Goal: Transaction & Acquisition: Purchase product/service

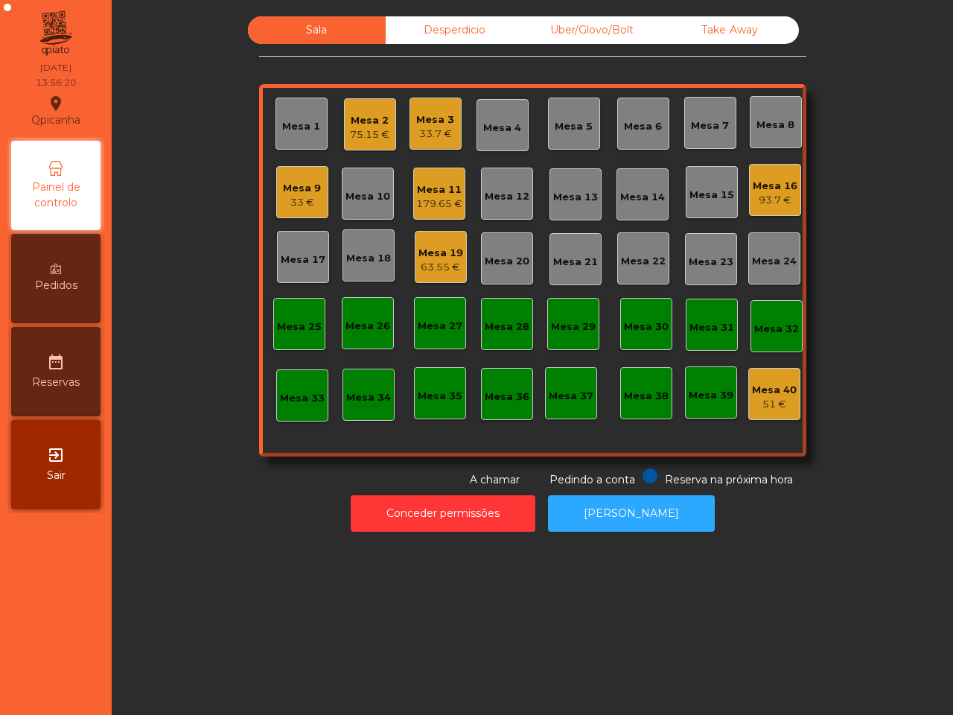
click at [433, 199] on div "179.65 €" at bounding box center [439, 204] width 46 height 15
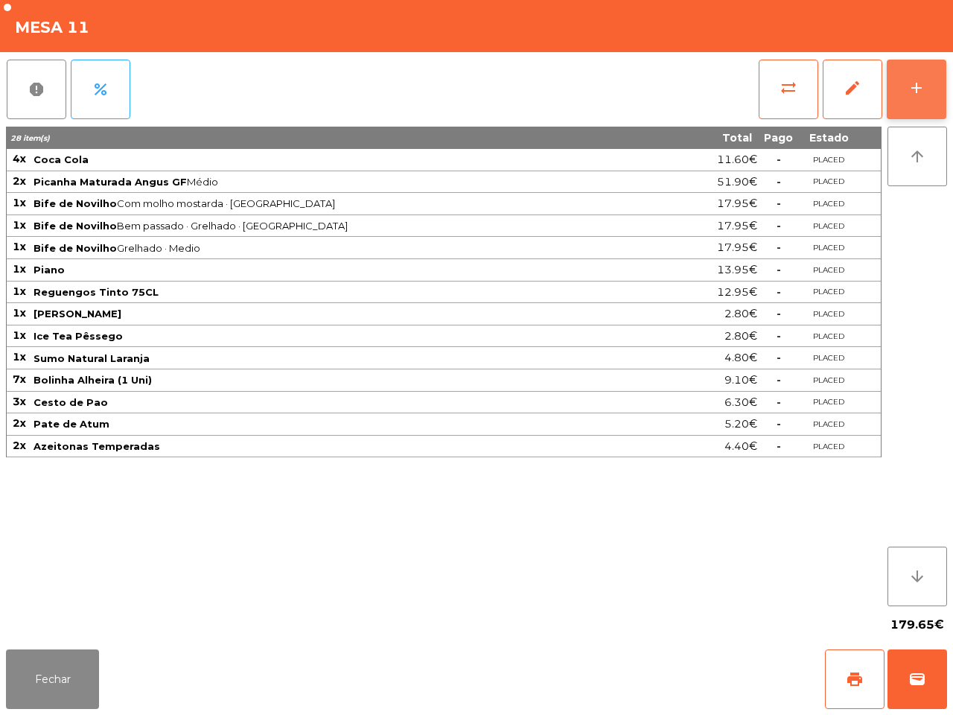
click at [900, 74] on button "add" at bounding box center [917, 90] width 60 height 60
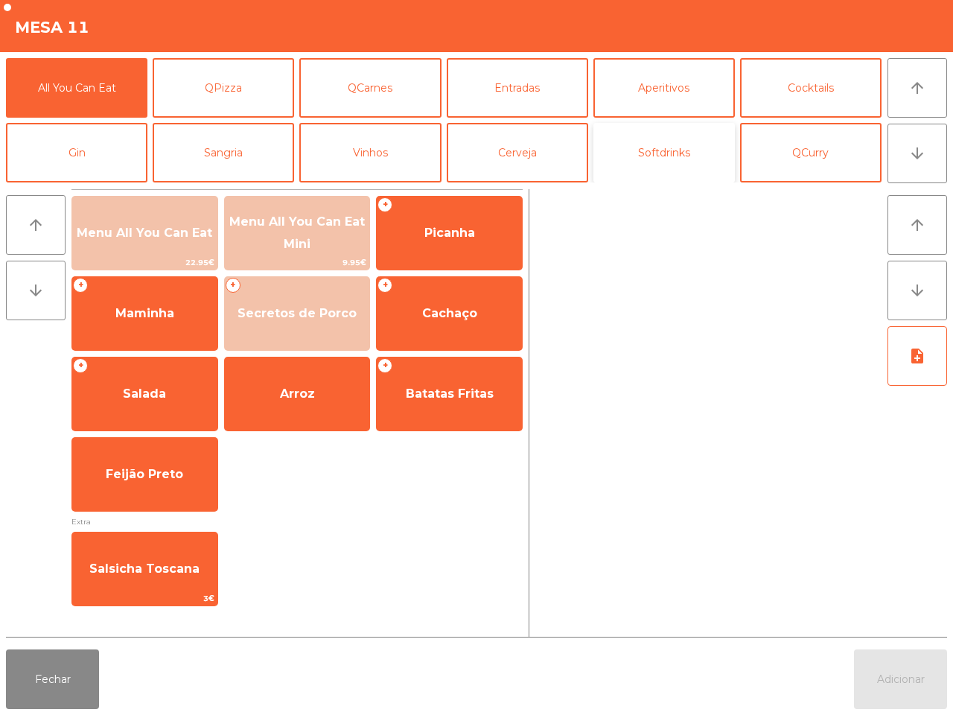
click at [637, 145] on button "Softdrinks" at bounding box center [665, 153] width 142 height 60
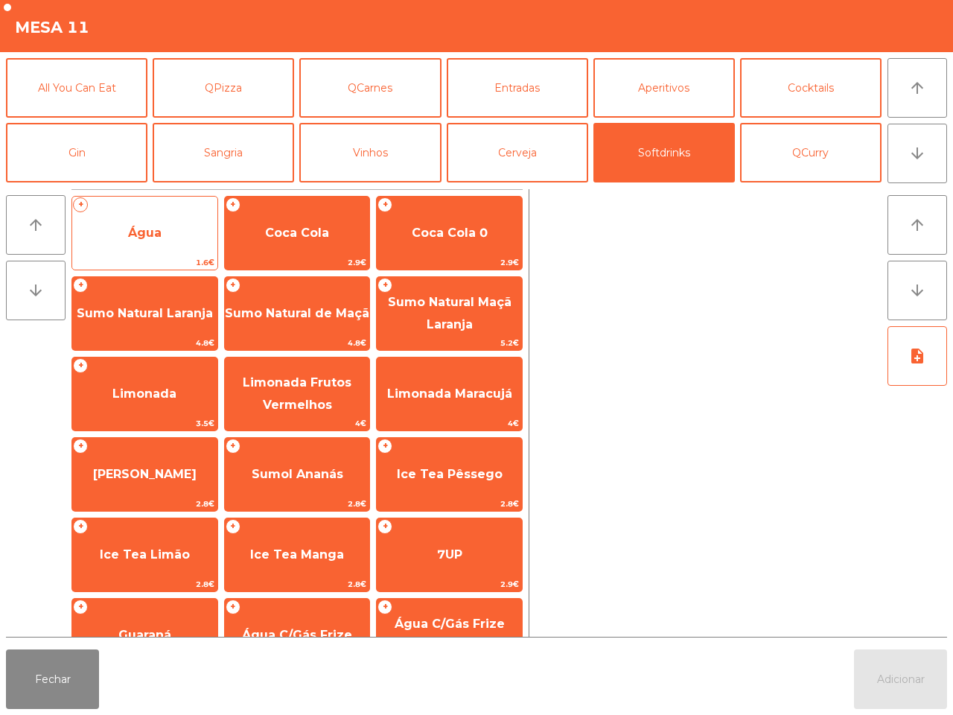
drag, startPoint x: 175, startPoint y: 232, endPoint x: 177, endPoint y: 224, distance: 7.8
click at [177, 224] on span "Água" at bounding box center [144, 233] width 145 height 40
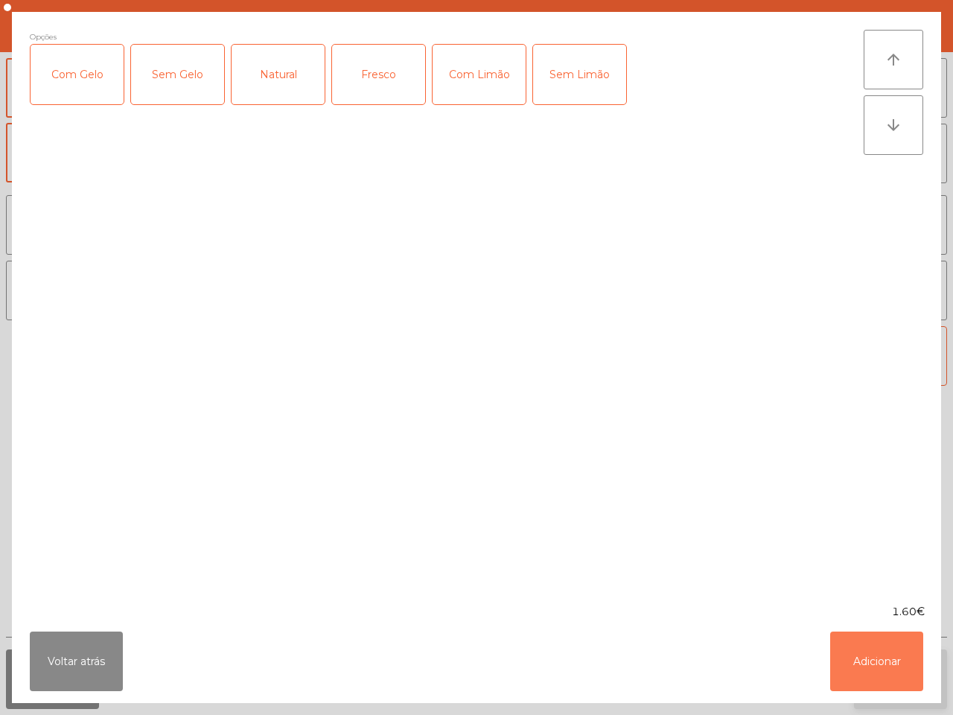
click at [886, 664] on button "Adicionar" at bounding box center [877, 662] width 93 height 60
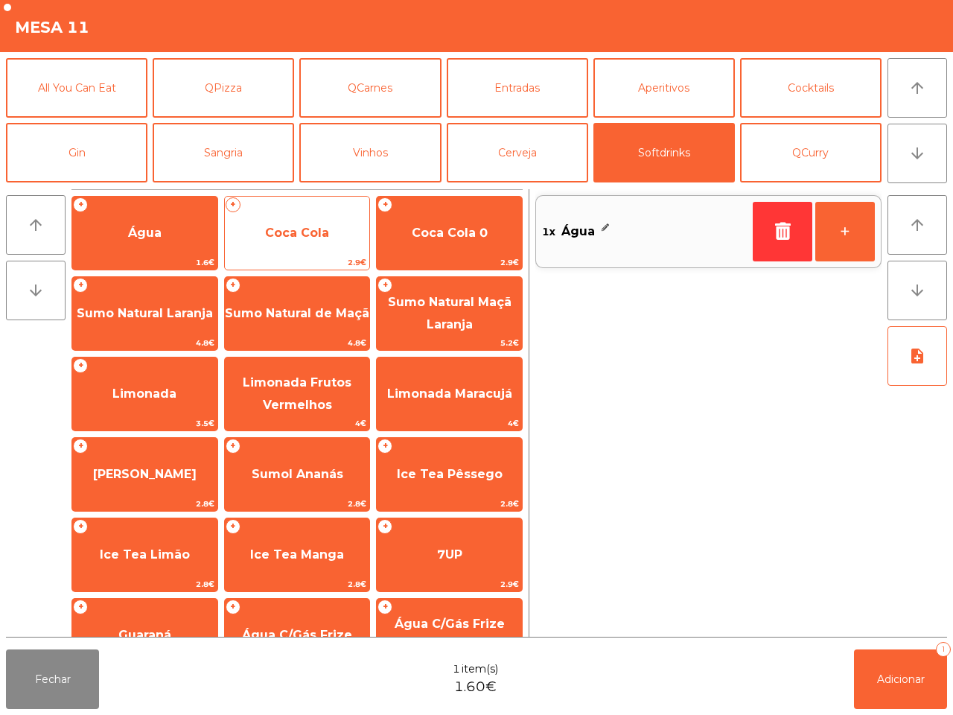
click at [343, 252] on span "Coca Cola" at bounding box center [297, 233] width 145 height 40
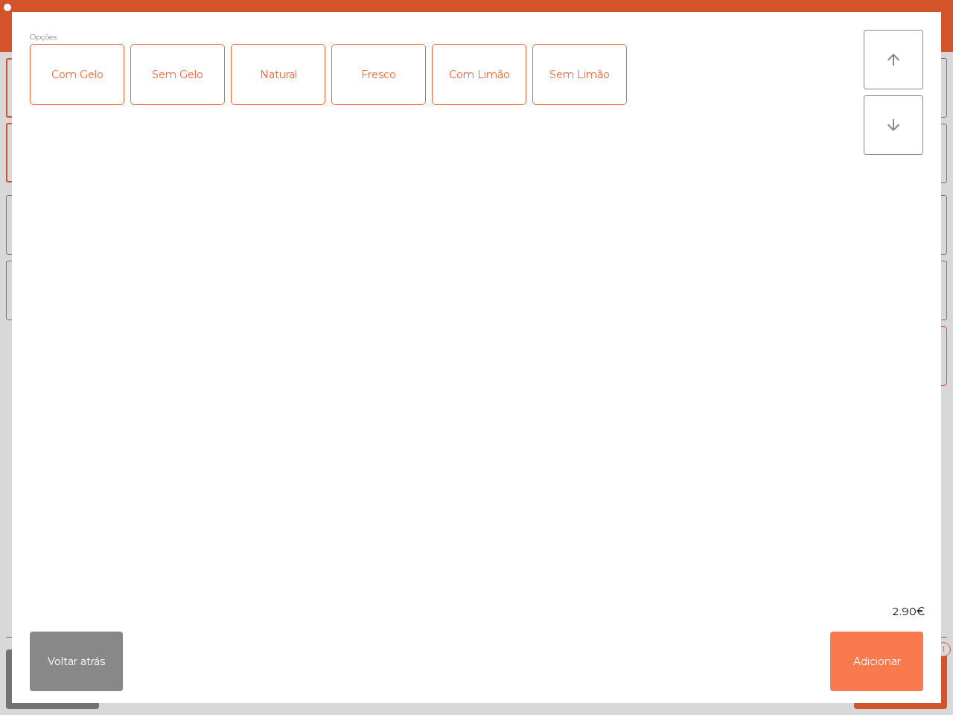
click at [892, 648] on button "Adicionar" at bounding box center [877, 662] width 93 height 60
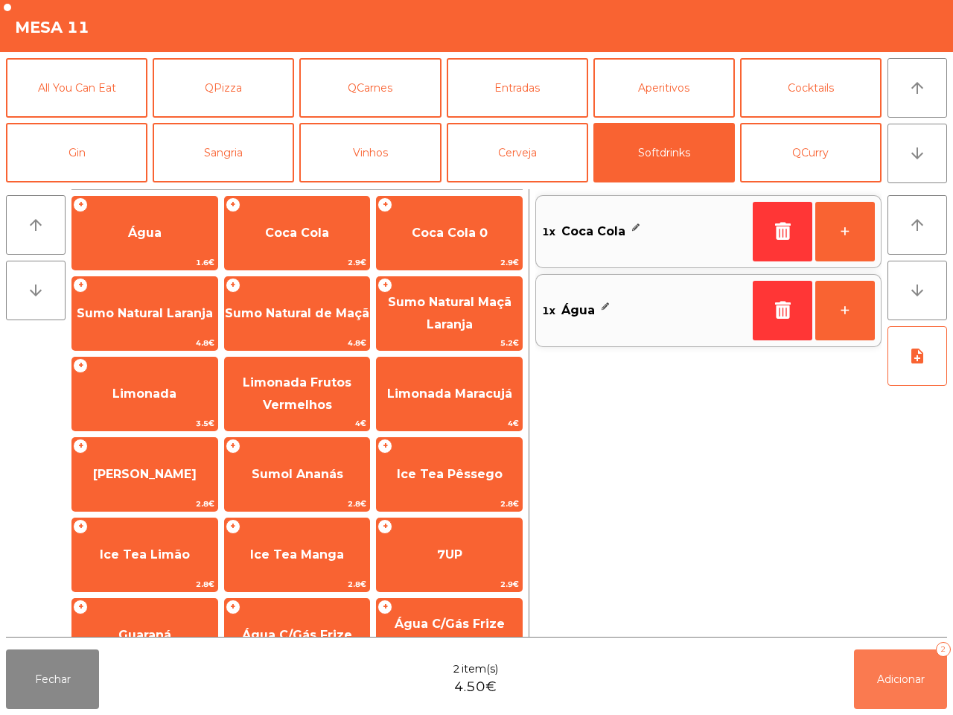
click at [907, 682] on span "Adicionar" at bounding box center [901, 679] width 48 height 13
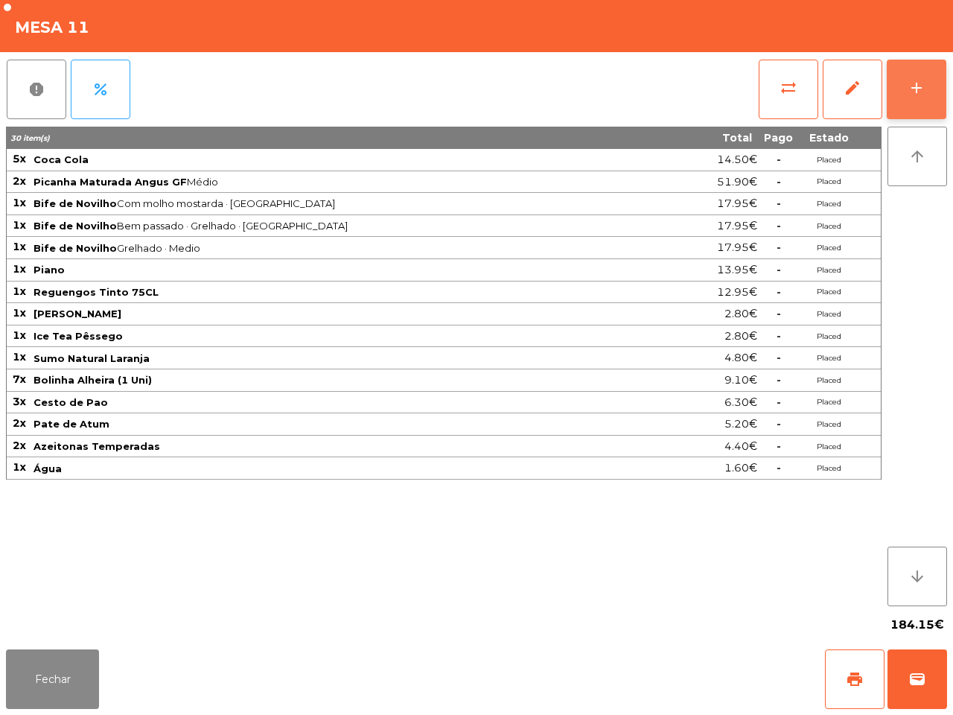
click at [901, 83] on button "add" at bounding box center [917, 90] width 60 height 60
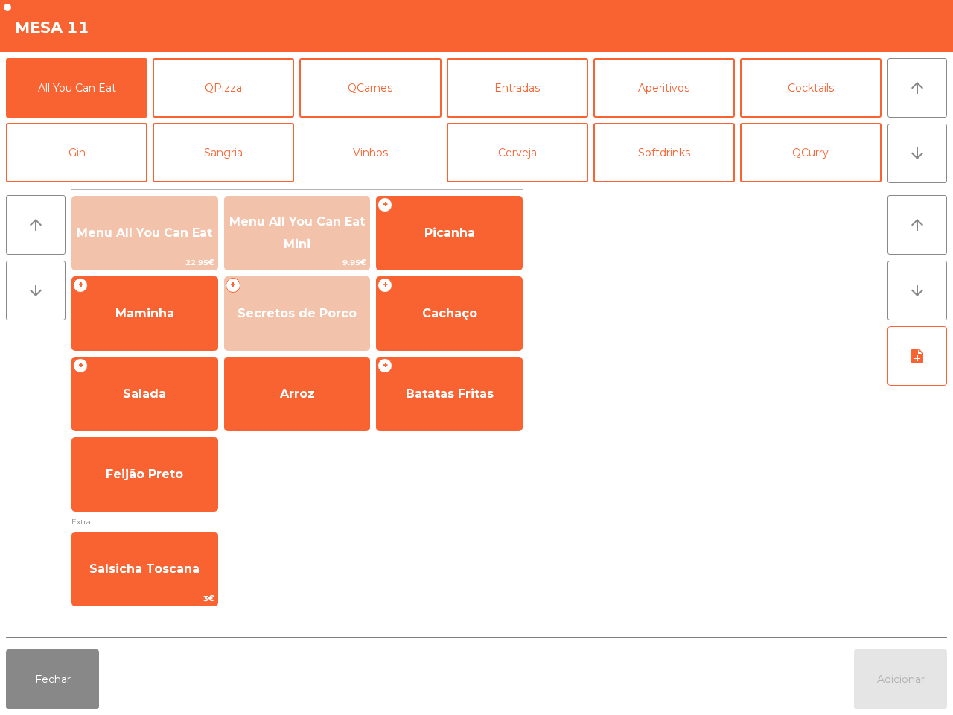
click at [371, 150] on button "Vinhos" at bounding box center [370, 153] width 142 height 60
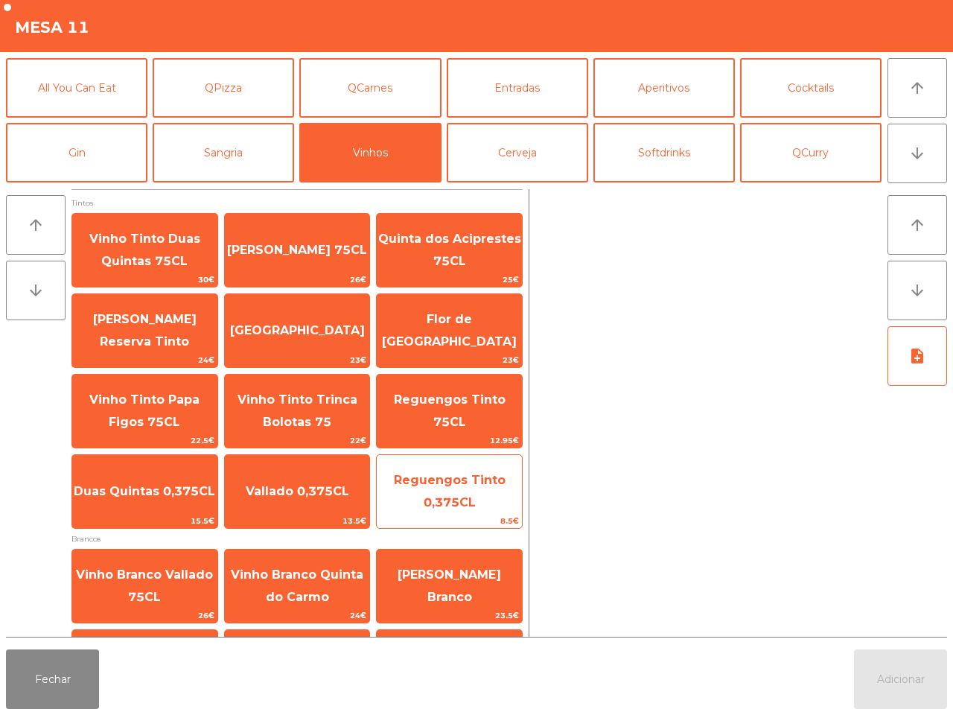
click at [445, 501] on span "Reguengos Tinto 0,375CL" at bounding box center [450, 491] width 112 height 36
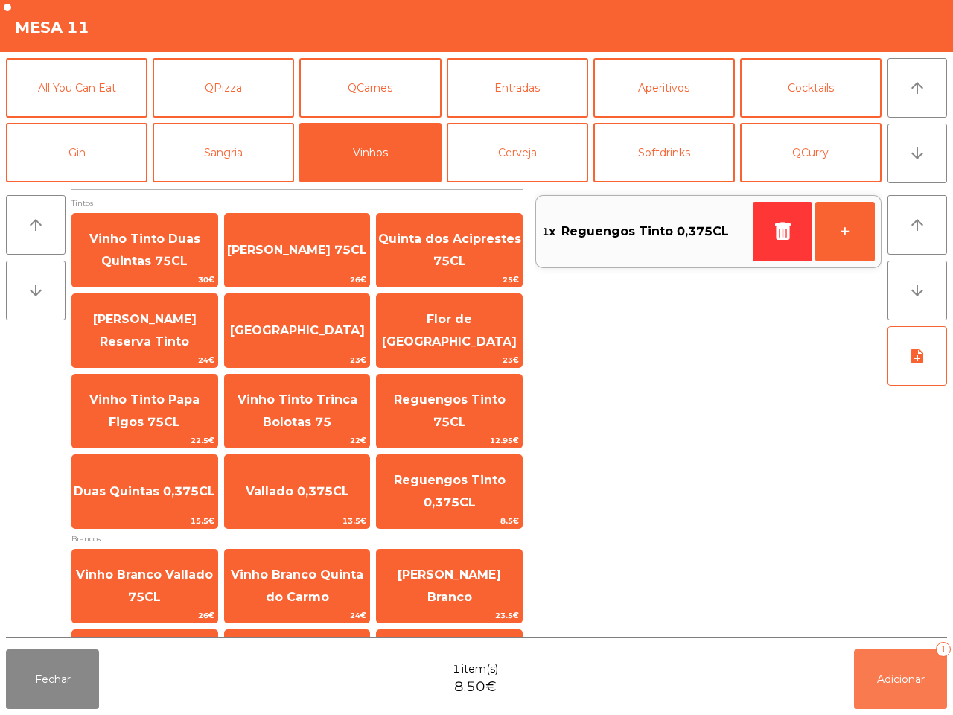
click at [907, 682] on span "Adicionar" at bounding box center [901, 679] width 48 height 13
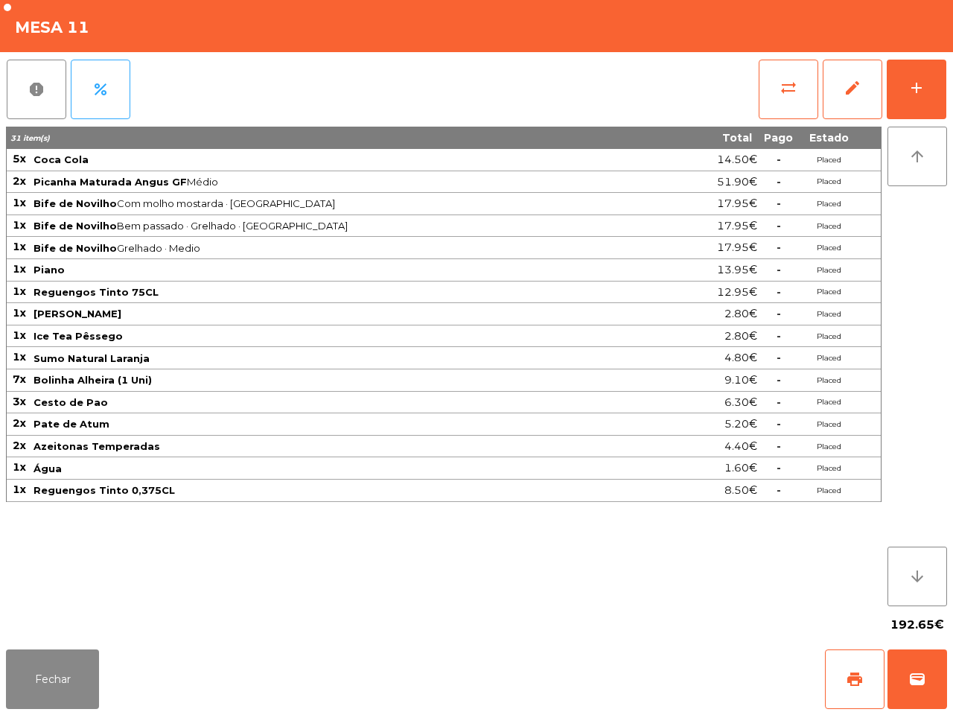
drag, startPoint x: 553, startPoint y: 585, endPoint x: 412, endPoint y: 545, distance: 147.1
click at [507, 593] on div "31 item(s) Total Pago Estado 5x Coca Cola 14.50€ - Placed 2x Picanha Maturada A…" at bounding box center [444, 367] width 876 height 480
click at [43, 669] on button "Fechar" at bounding box center [52, 680] width 93 height 60
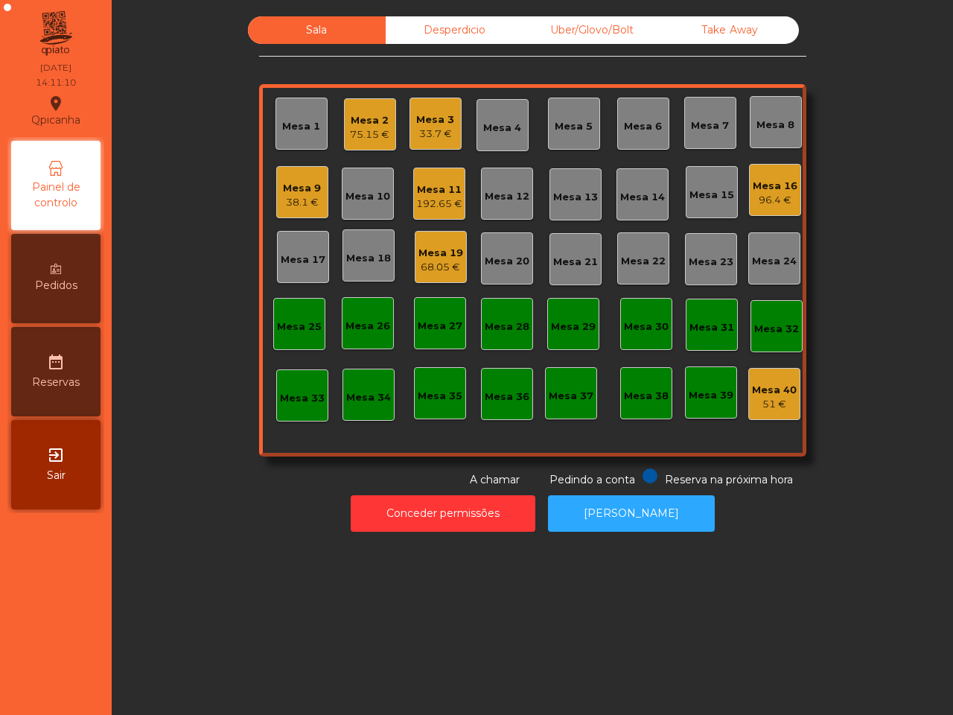
click at [761, 193] on div "96.4 €" at bounding box center [775, 200] width 45 height 15
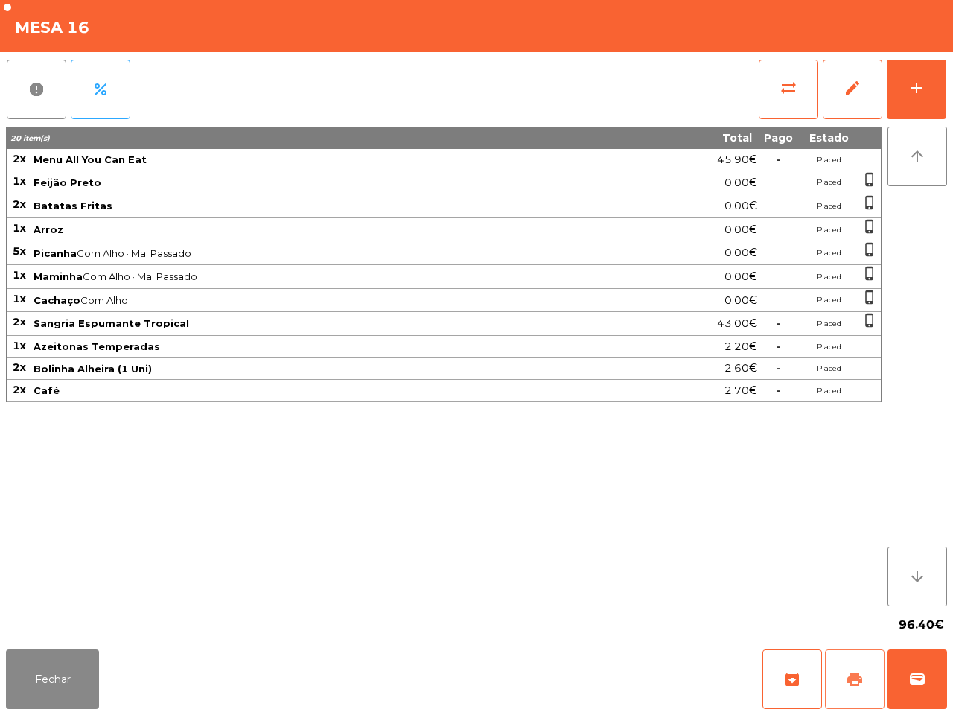
click at [858, 691] on button "print" at bounding box center [855, 680] width 60 height 60
click at [924, 682] on span "wallet" at bounding box center [918, 679] width 18 height 18
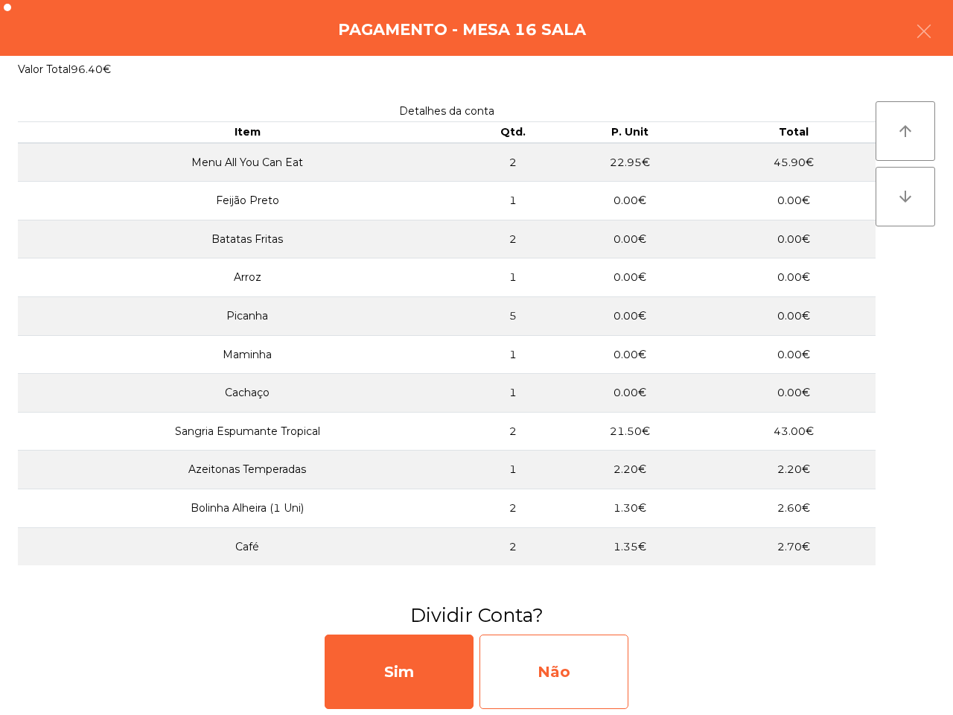
click at [597, 679] on div "Não" at bounding box center [554, 672] width 149 height 74
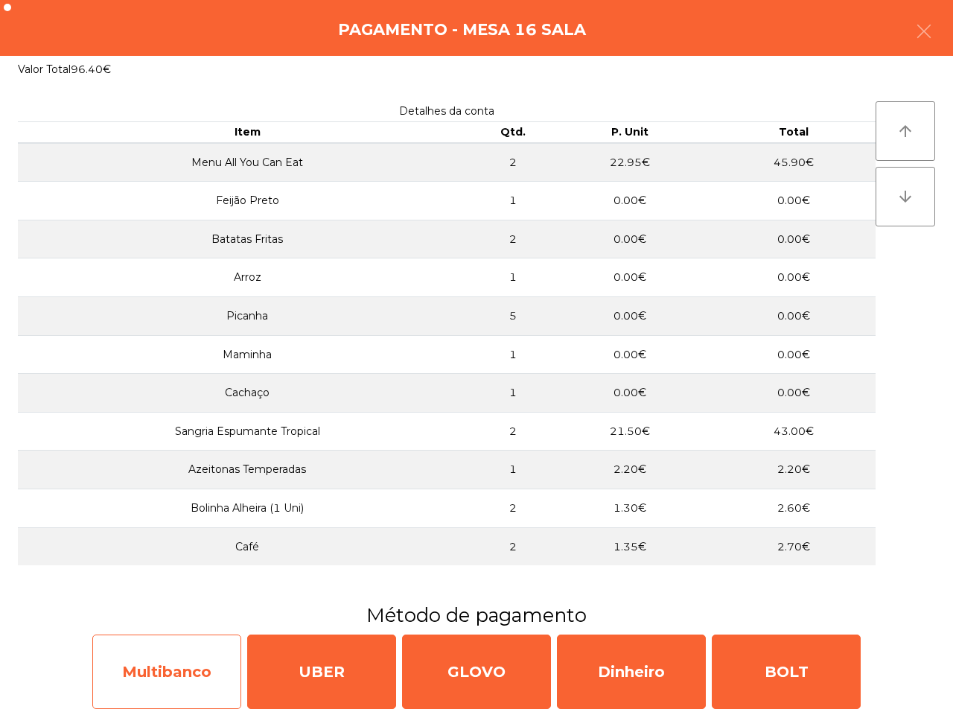
click at [220, 670] on div "Multibanco" at bounding box center [166, 672] width 149 height 74
select select "**"
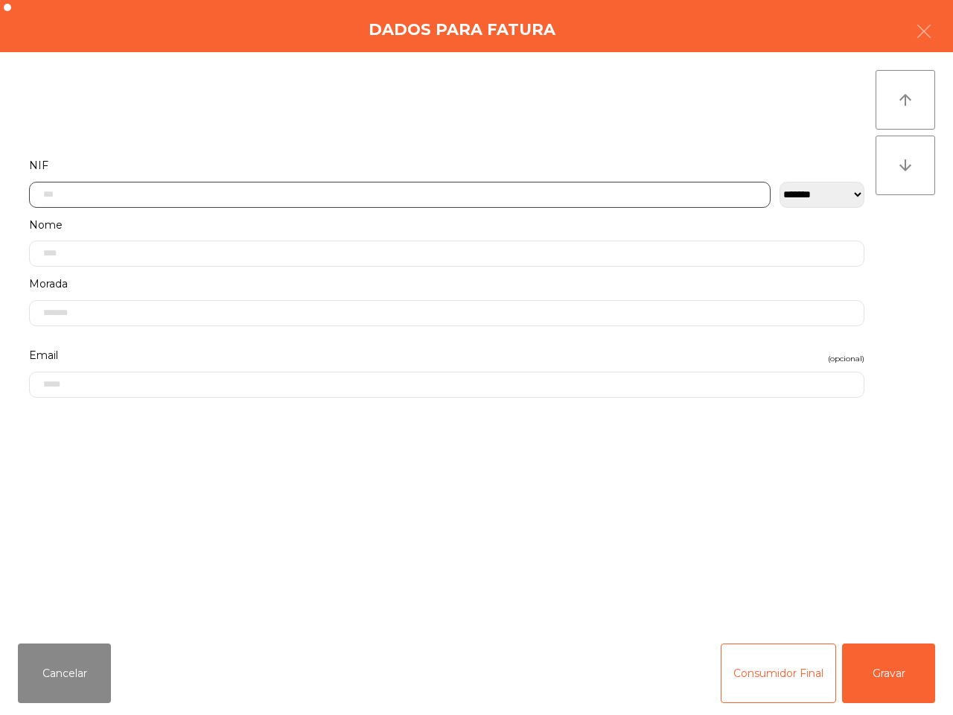
click at [229, 191] on input "text" at bounding box center [400, 195] width 742 height 26
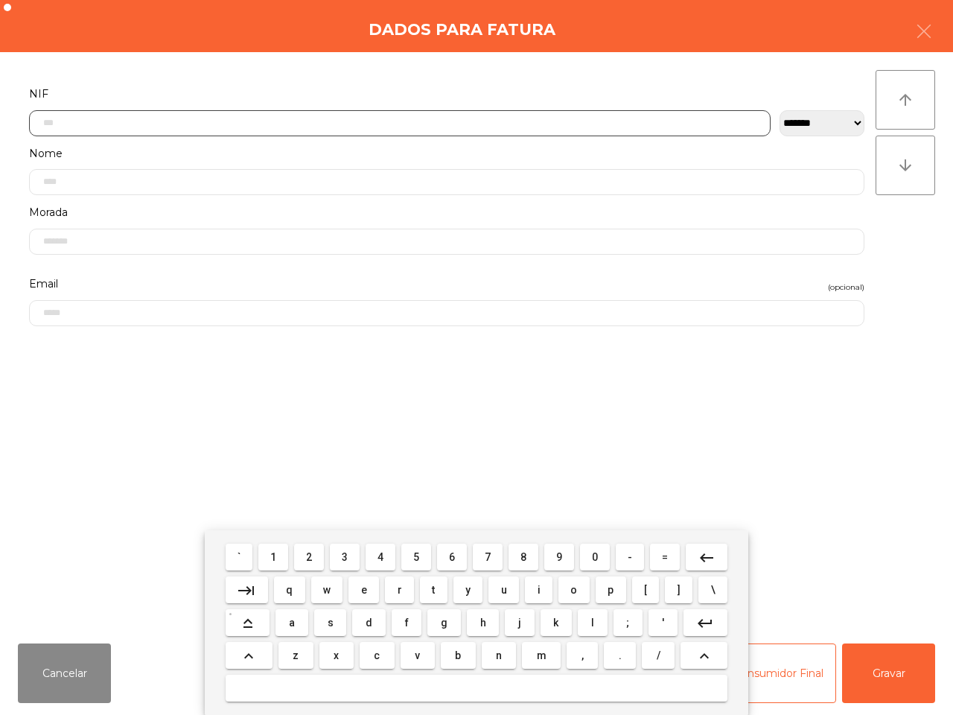
scroll to position [83, 0]
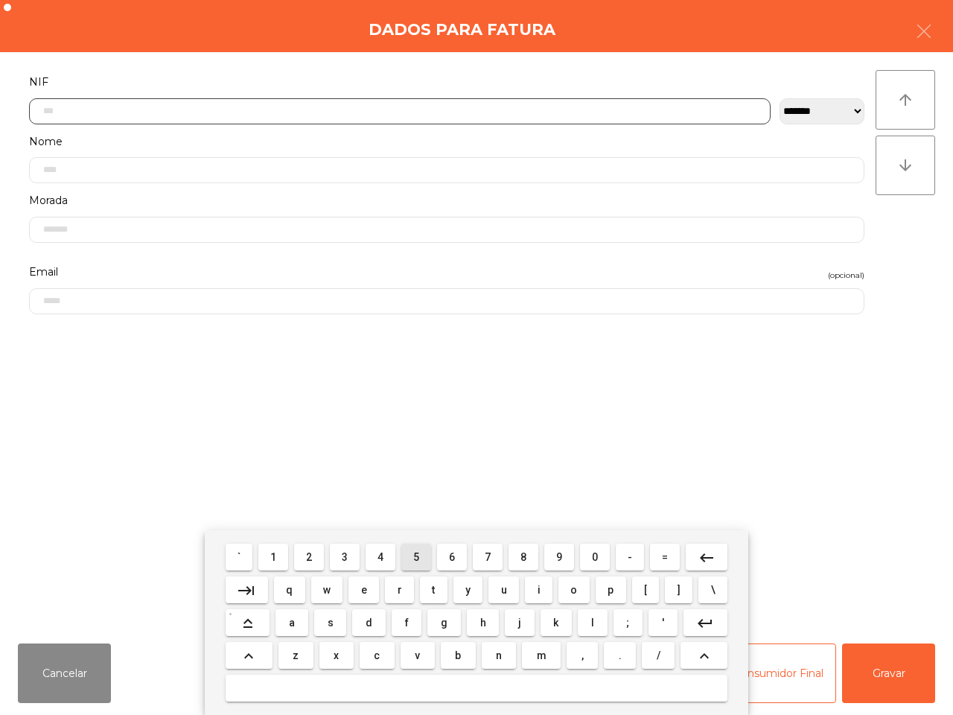
drag, startPoint x: 423, startPoint y: 557, endPoint x: 432, endPoint y: 559, distance: 9.1
click at [428, 559] on button "5" at bounding box center [416, 557] width 30 height 27
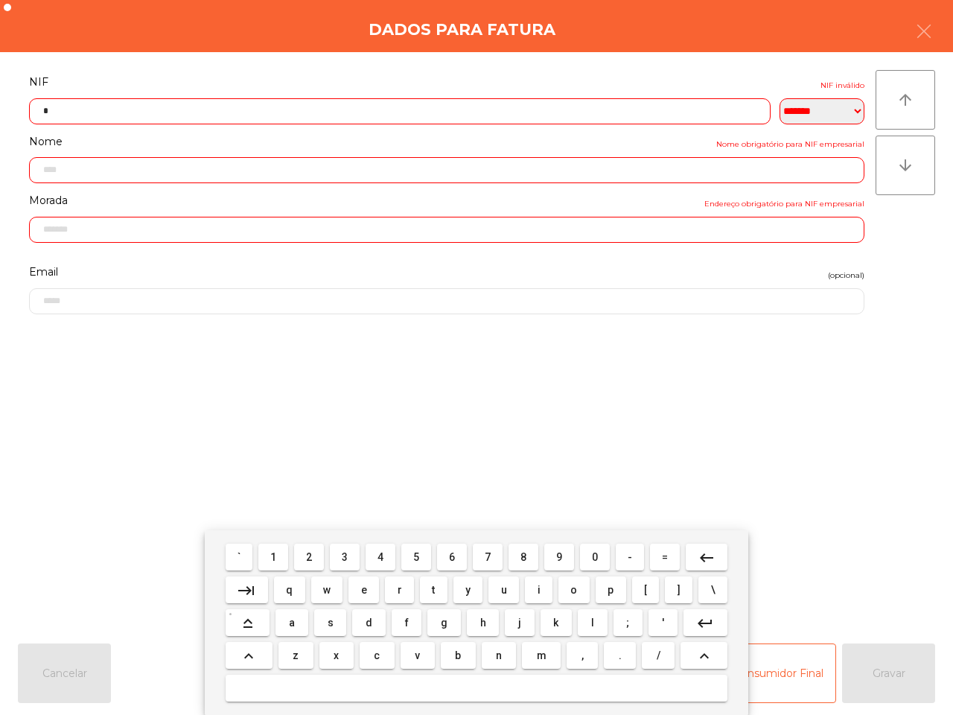
click at [588, 555] on button "0" at bounding box center [595, 557] width 30 height 27
click at [559, 555] on span "9" at bounding box center [559, 557] width 6 height 12
drag, startPoint x: 488, startPoint y: 553, endPoint x: 463, endPoint y: 553, distance: 24.6
click at [492, 556] on button "7" at bounding box center [488, 557] width 30 height 27
drag, startPoint x: 314, startPoint y: 550, endPoint x: 322, endPoint y: 552, distance: 8.5
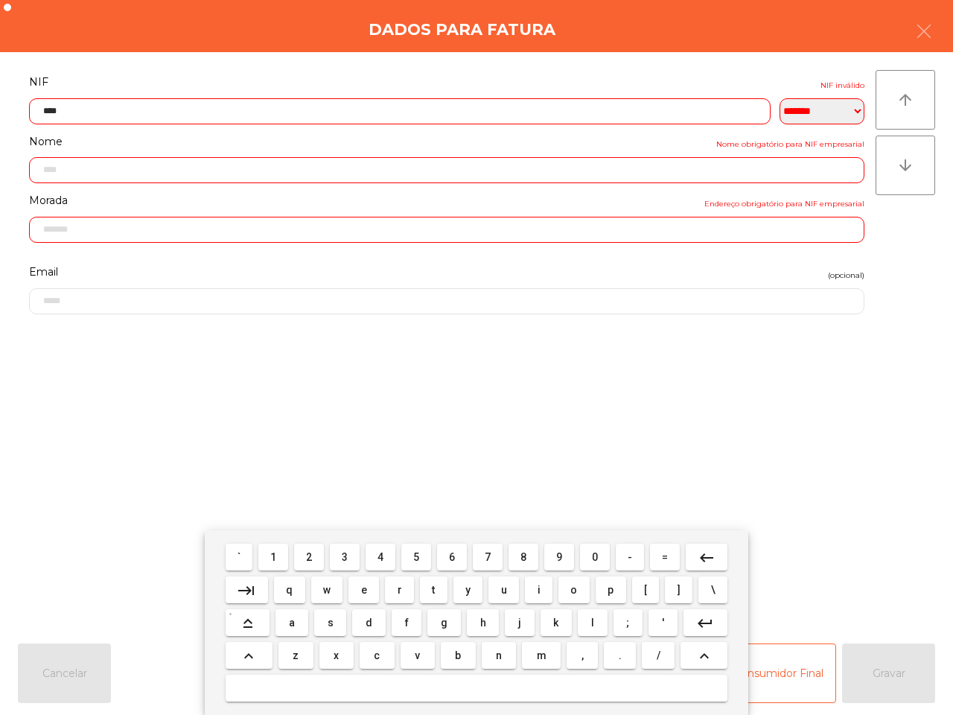
click at [318, 553] on button "2" at bounding box center [309, 557] width 30 height 27
drag, startPoint x: 343, startPoint y: 551, endPoint x: 391, endPoint y: 553, distance: 47.7
click at [349, 553] on button "3" at bounding box center [345, 557] width 30 height 27
click at [421, 556] on button "5" at bounding box center [416, 557] width 30 height 27
click at [455, 556] on button "6" at bounding box center [452, 557] width 30 height 27
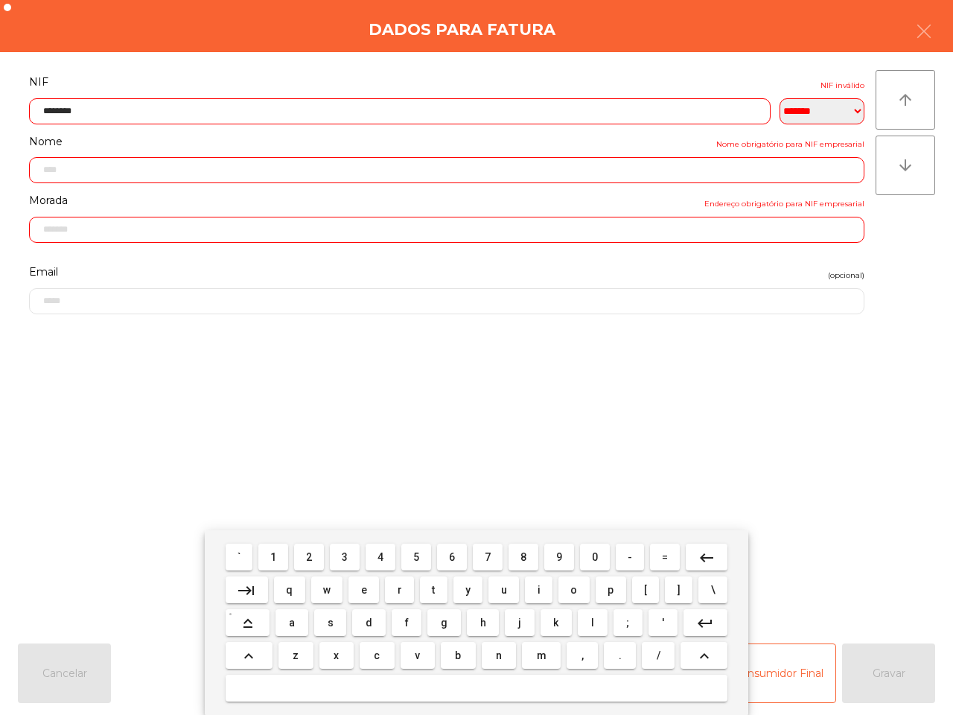
click at [597, 559] on button "0" at bounding box center [595, 557] width 30 height 27
type input "*********"
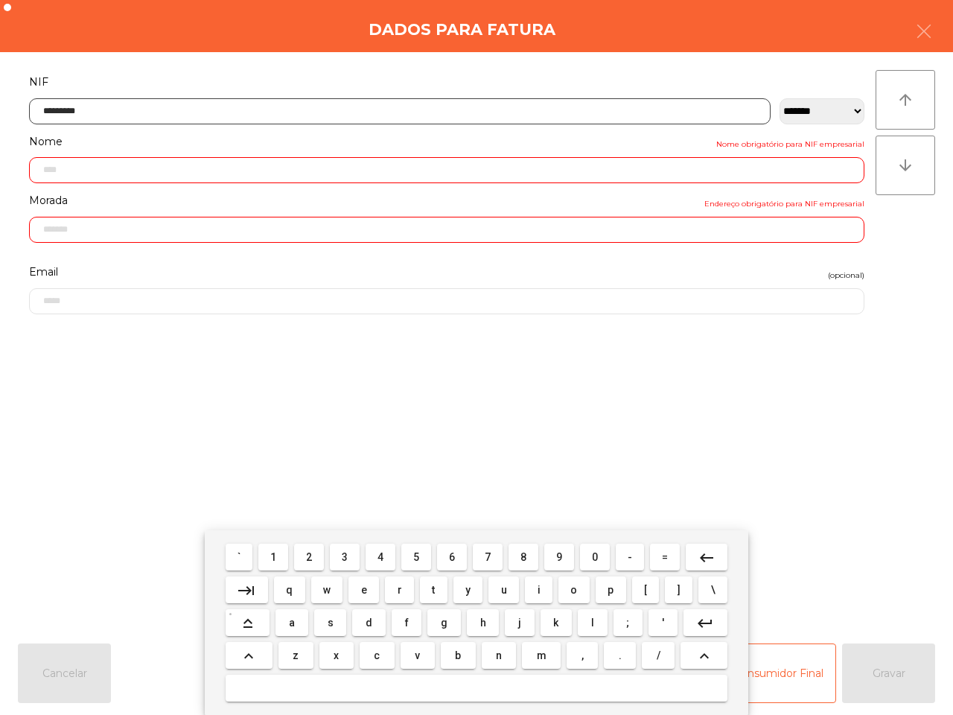
type input "**********"
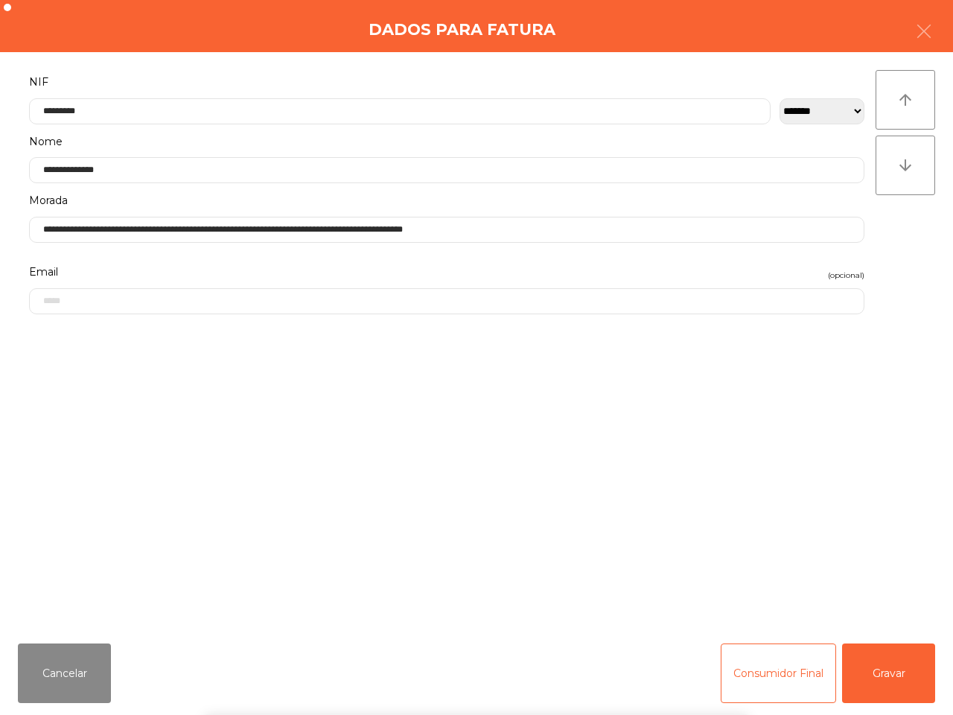
click at [881, 670] on div "` 1 2 3 4 5 6 7 8 9 0 - = keyboard_backspace keyboard_tab q w e r t y u i o p […" at bounding box center [476, 622] width 953 height 185
click at [881, 669] on button "Gravar" at bounding box center [888, 674] width 93 height 60
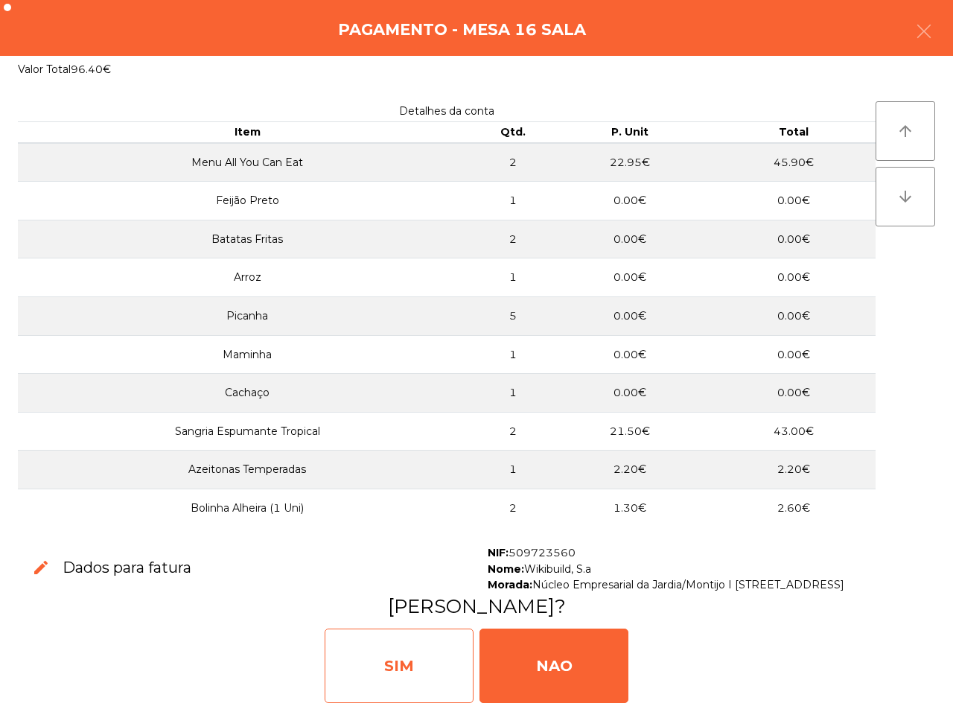
drag, startPoint x: 381, startPoint y: 657, endPoint x: 393, endPoint y: 635, distance: 24.7
click at [386, 658] on div "SIM" at bounding box center [399, 666] width 149 height 74
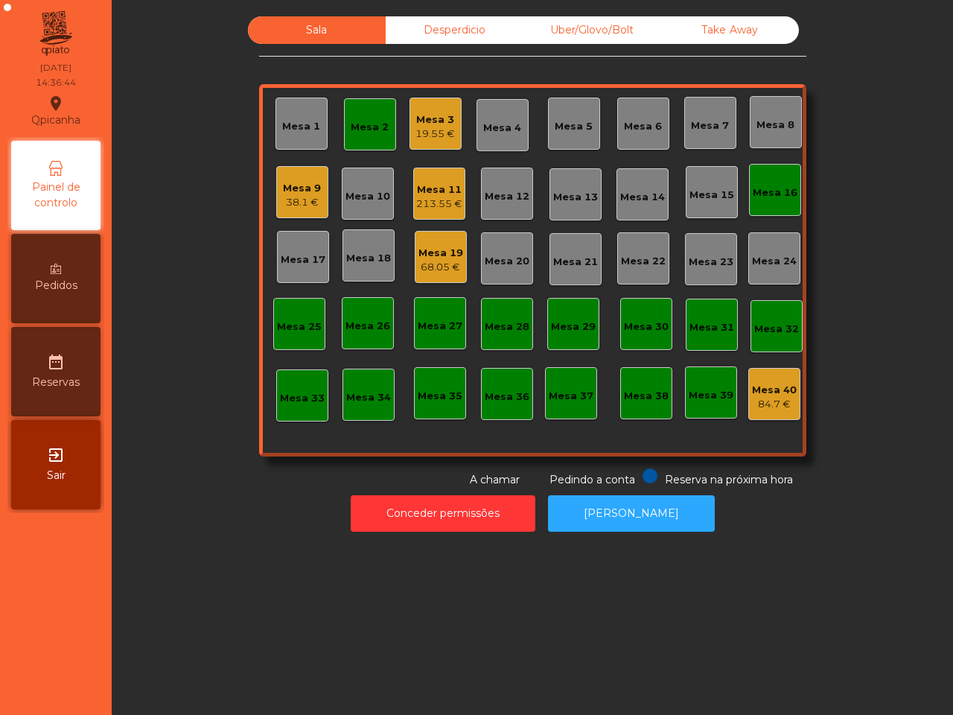
click at [427, 114] on div "Mesa 3" at bounding box center [435, 119] width 39 height 15
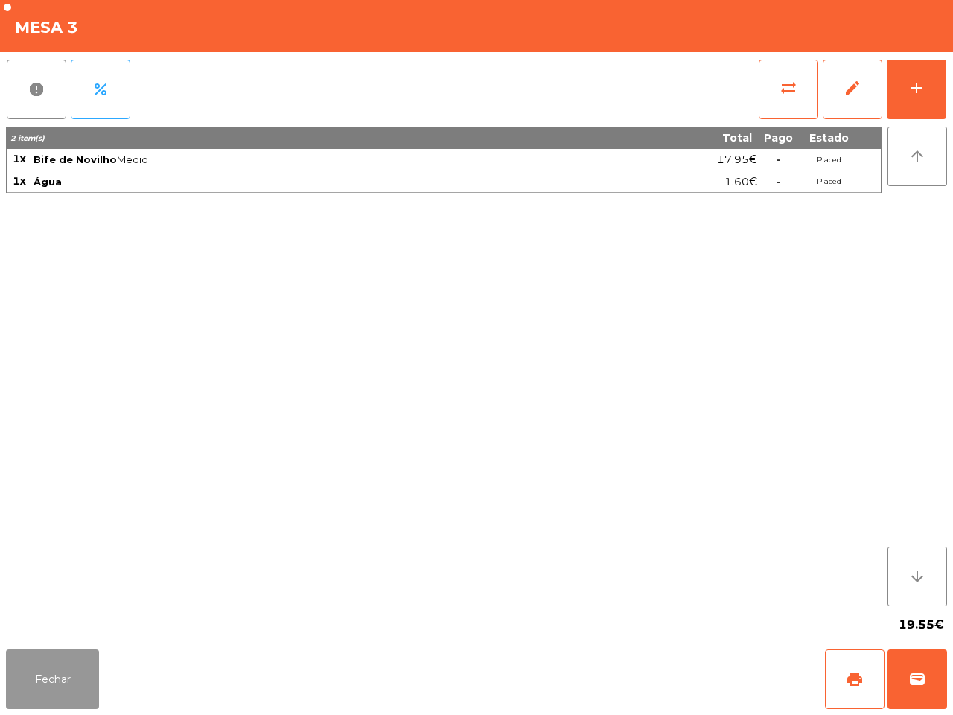
drag, startPoint x: 57, startPoint y: 661, endPoint x: 117, endPoint y: 489, distance: 182.1
click at [60, 661] on button "Fechar" at bounding box center [52, 680] width 93 height 60
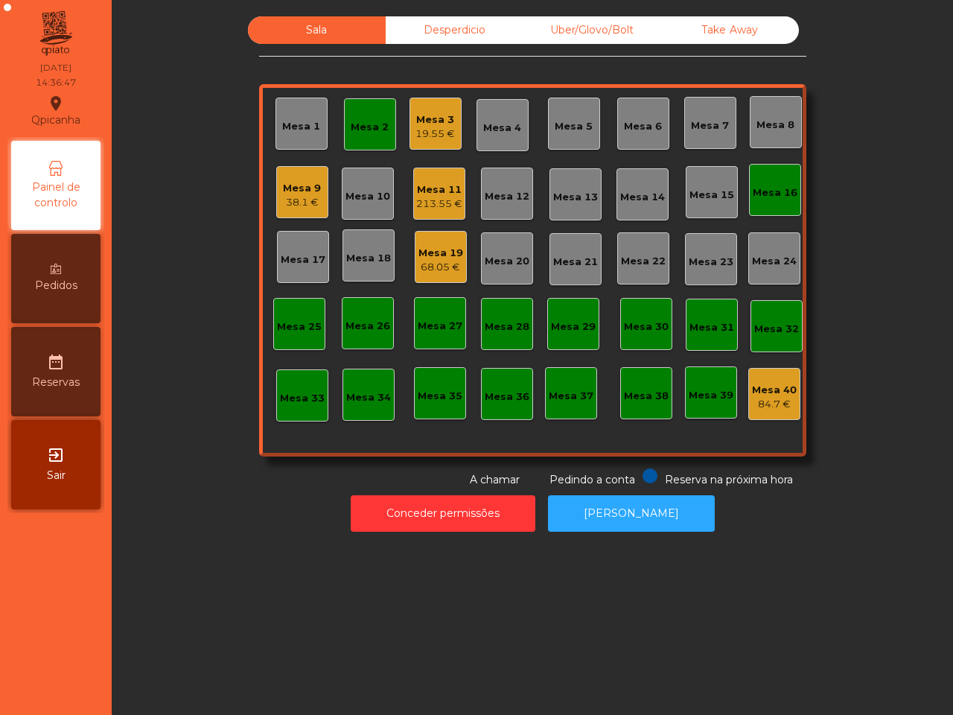
click at [298, 191] on div "Mesa 9" at bounding box center [302, 188] width 38 height 15
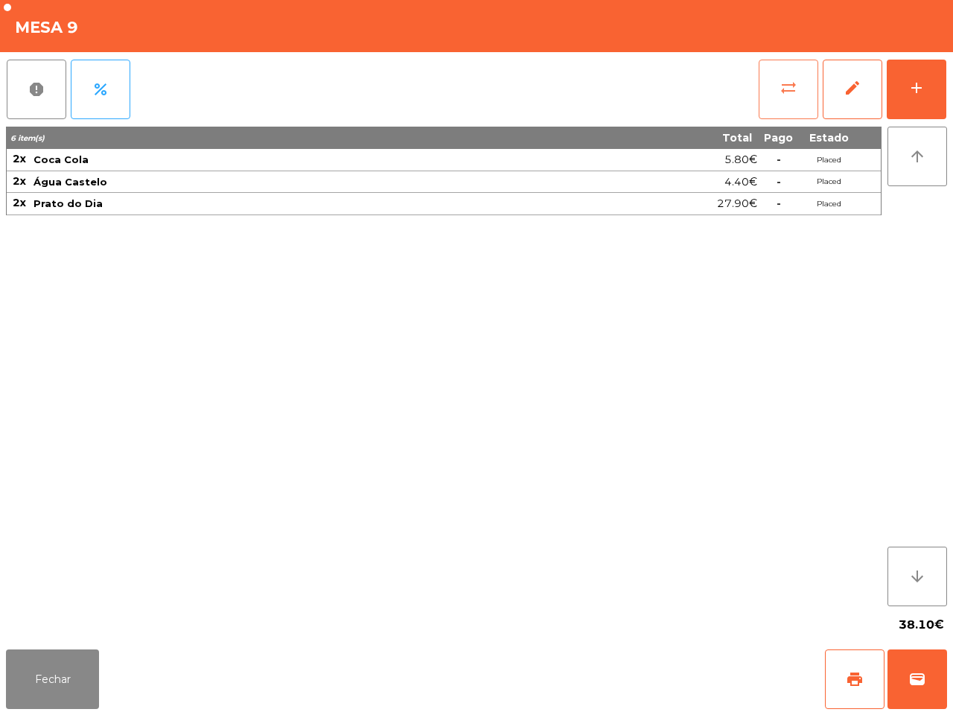
click at [801, 89] on button "sync_alt" at bounding box center [789, 90] width 60 height 60
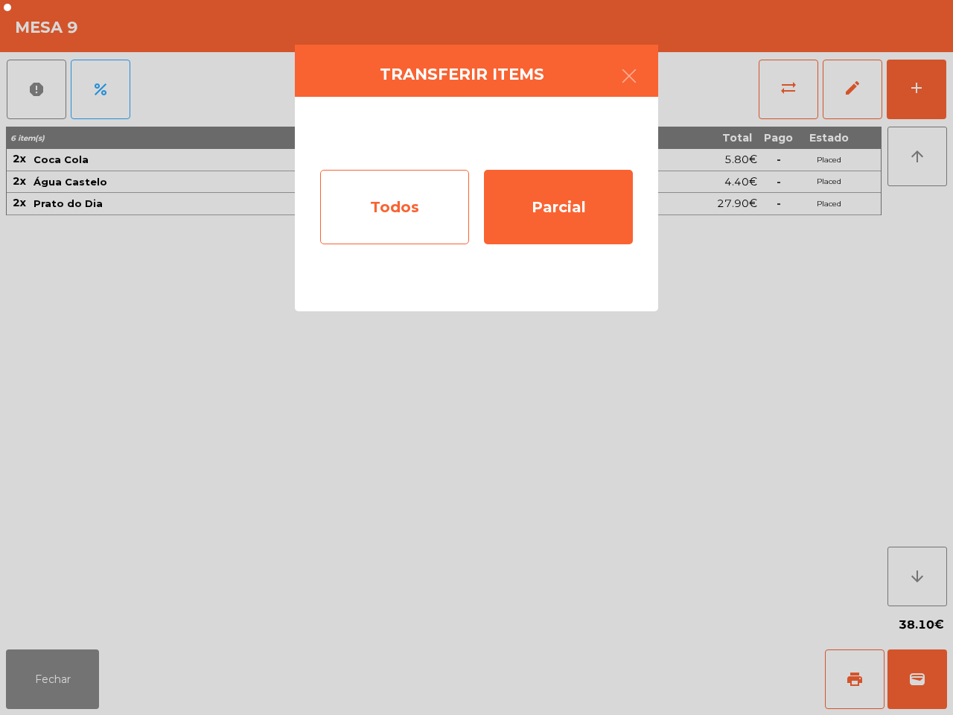
click at [459, 206] on div "Todos" at bounding box center [394, 207] width 149 height 74
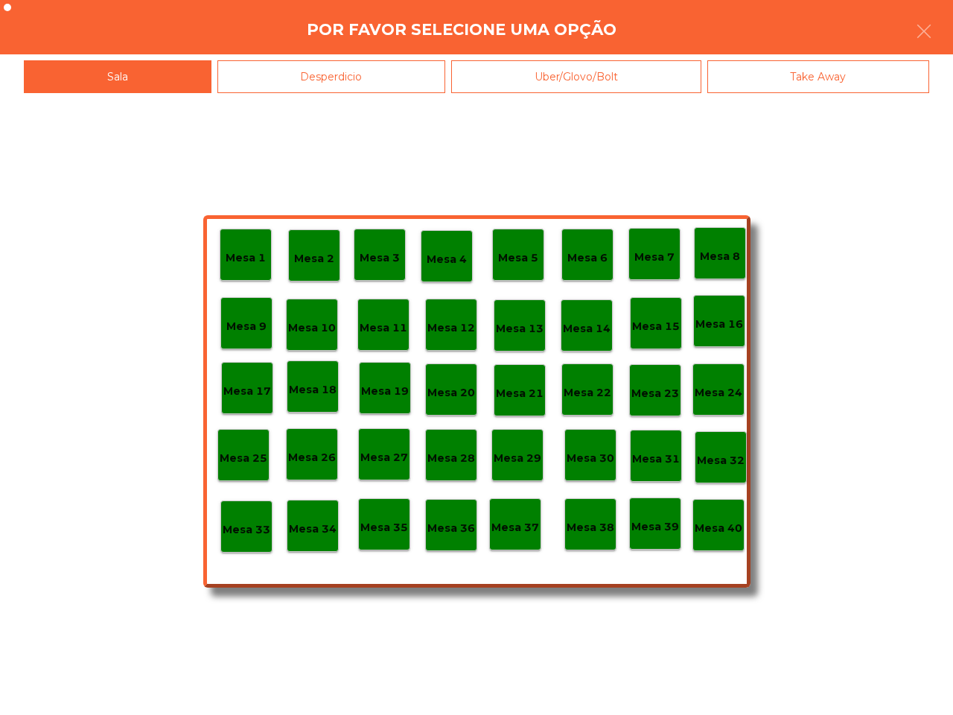
click at [598, 531] on p "Mesa 38" at bounding box center [591, 527] width 48 height 17
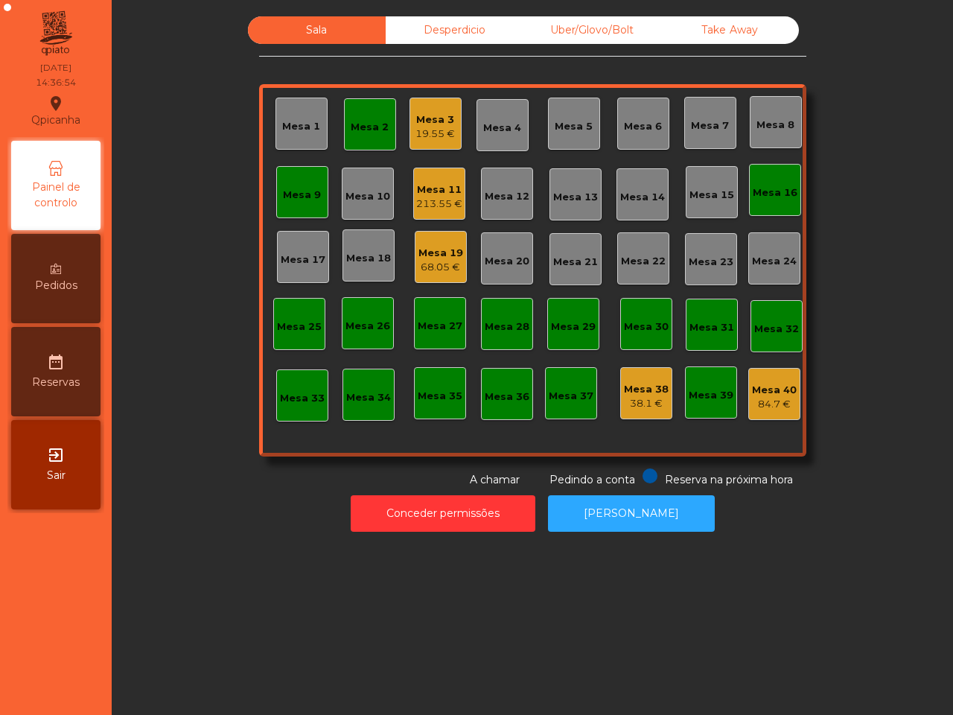
click at [428, 253] on div "Mesa 19" at bounding box center [441, 253] width 45 height 15
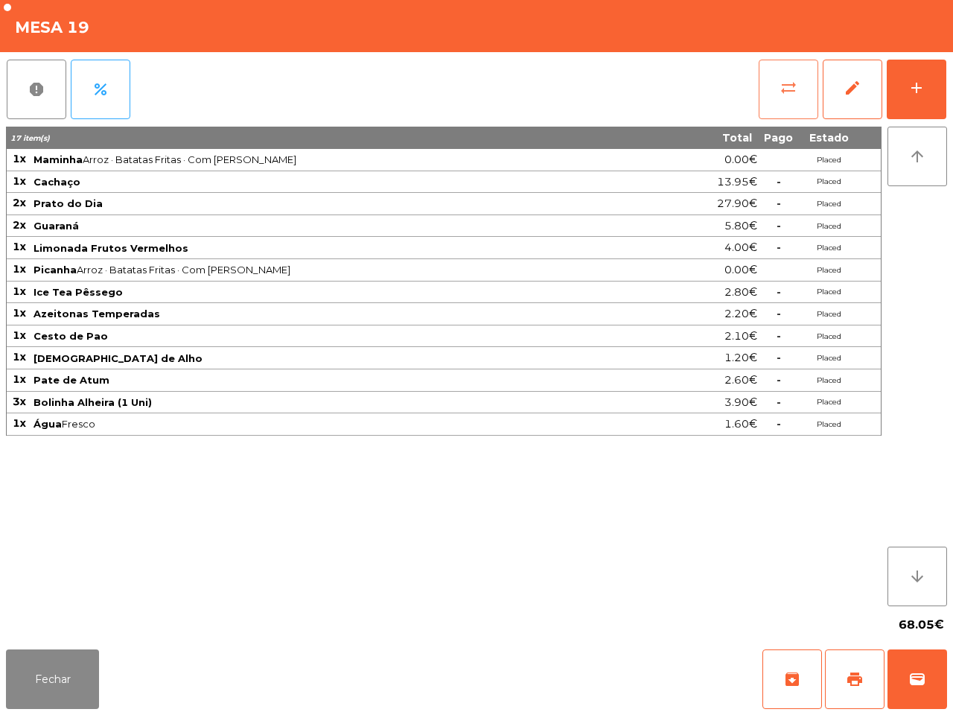
click at [767, 84] on button "sync_alt" at bounding box center [789, 90] width 60 height 60
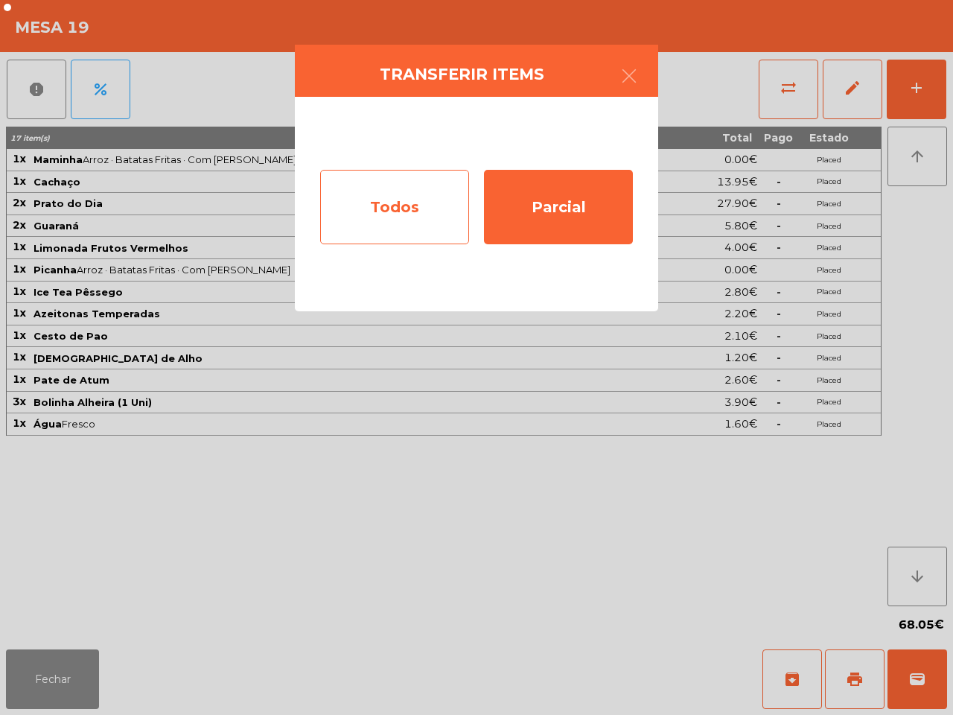
click at [426, 226] on div "Todos" at bounding box center [394, 207] width 149 height 74
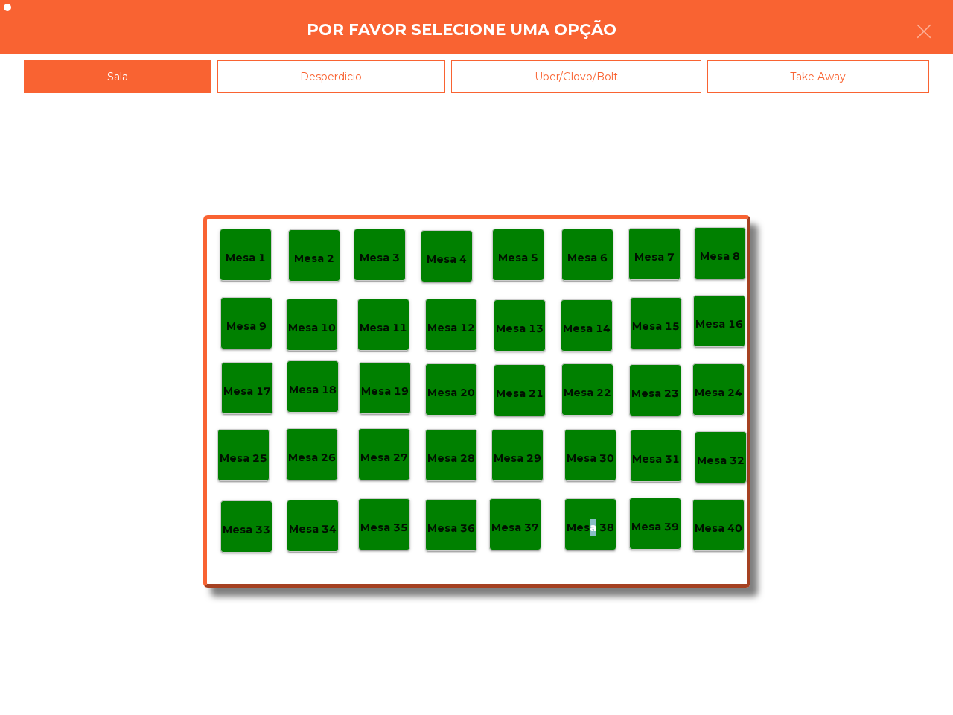
click at [590, 527] on p "Mesa 38" at bounding box center [591, 527] width 48 height 17
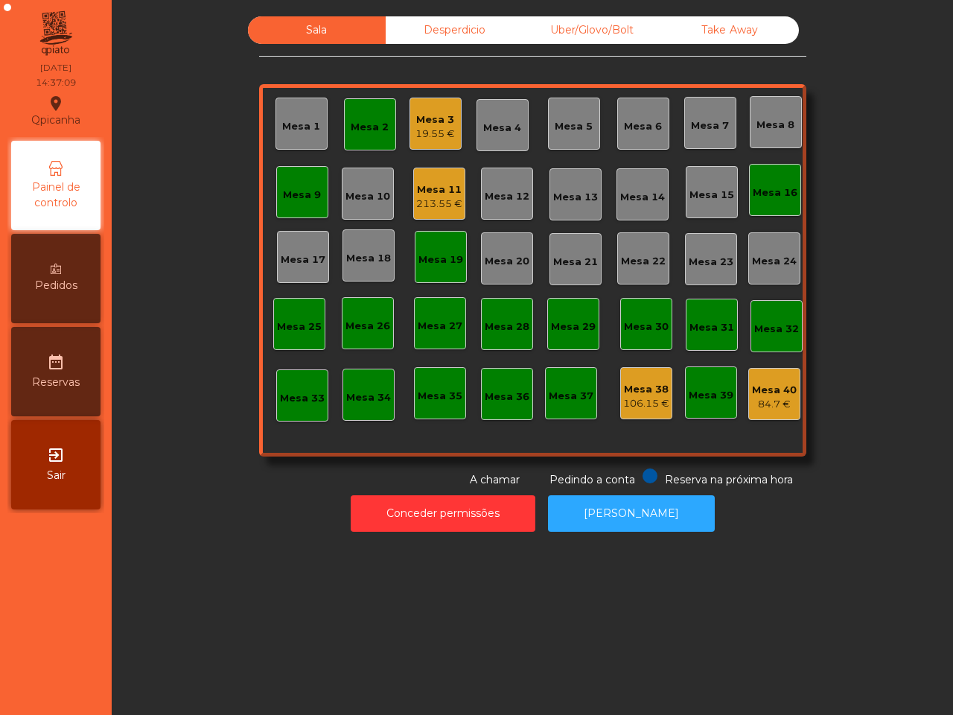
click at [637, 402] on div "106.15 €" at bounding box center [646, 403] width 46 height 15
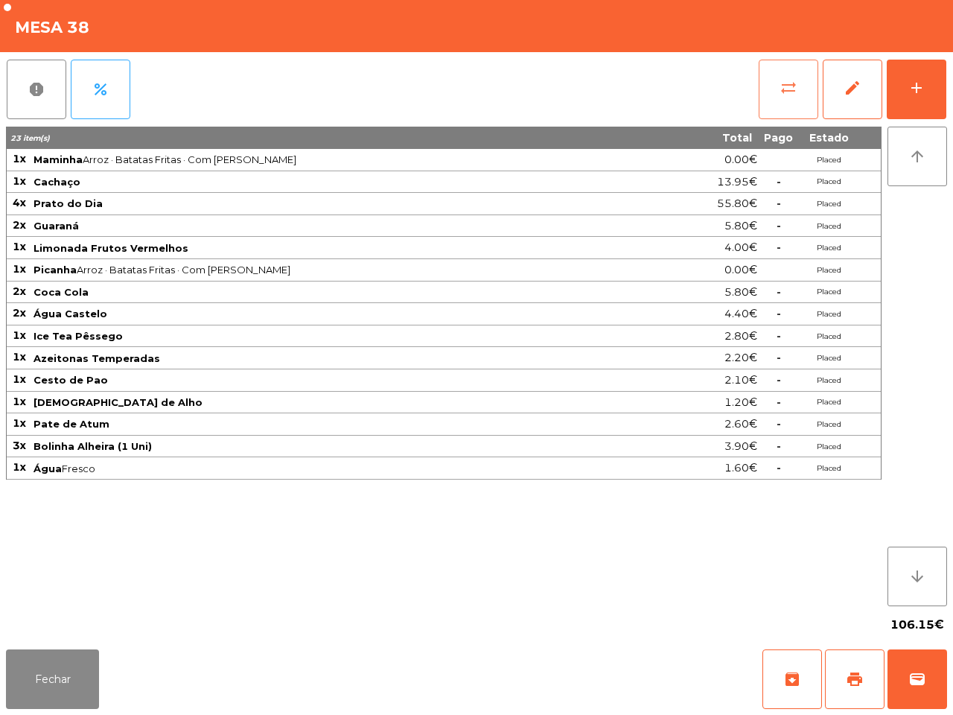
click at [777, 101] on button "sync_alt" at bounding box center [789, 90] width 60 height 60
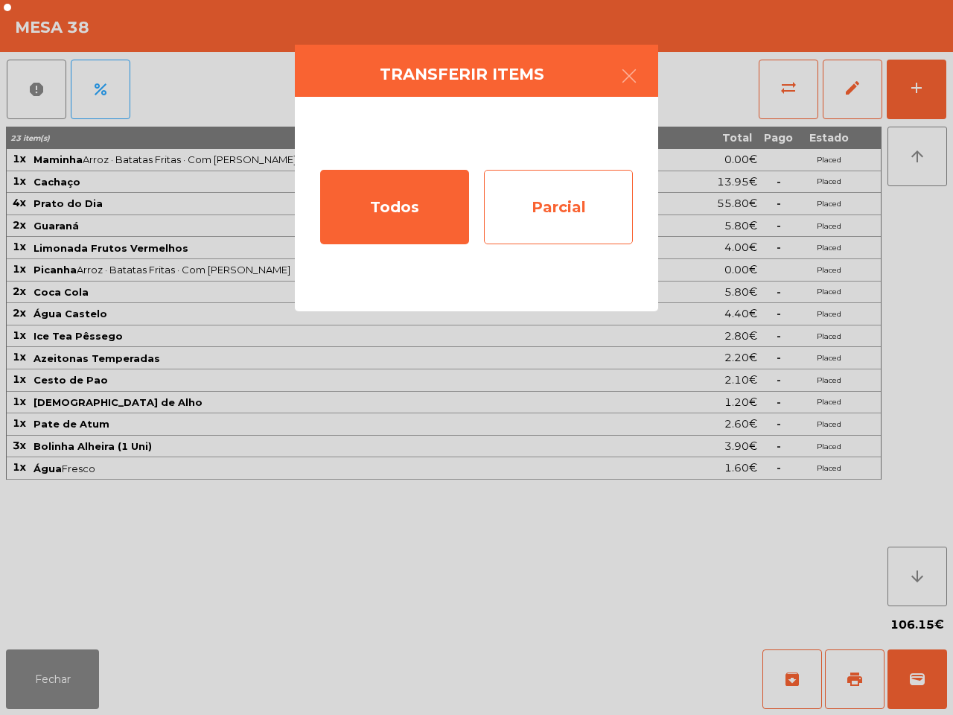
click at [530, 220] on div "Parcial" at bounding box center [558, 207] width 149 height 74
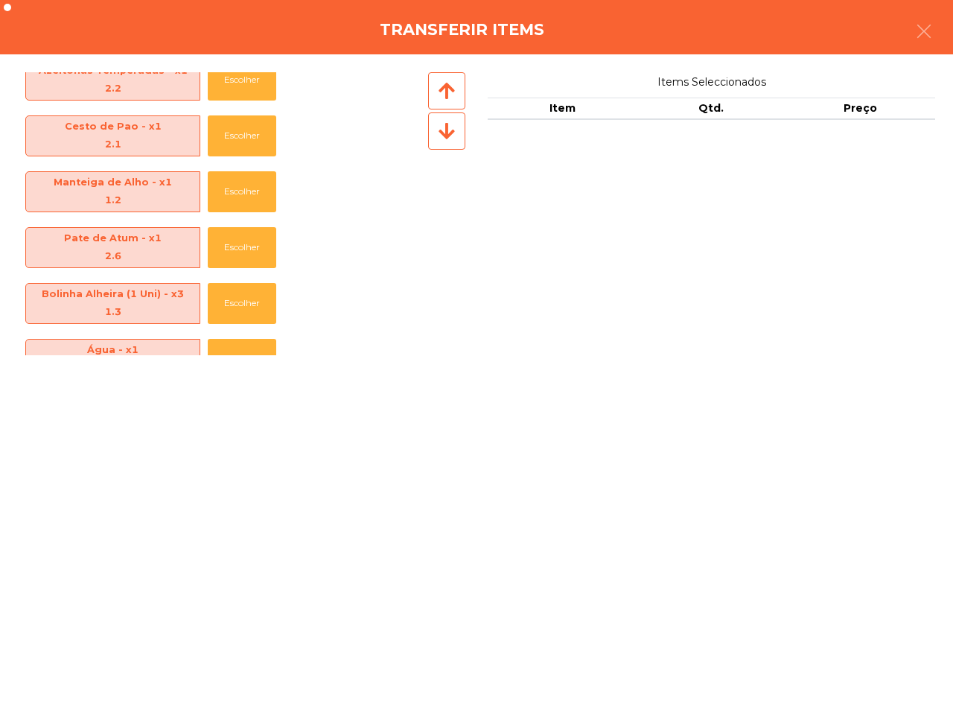
scroll to position [555, 0]
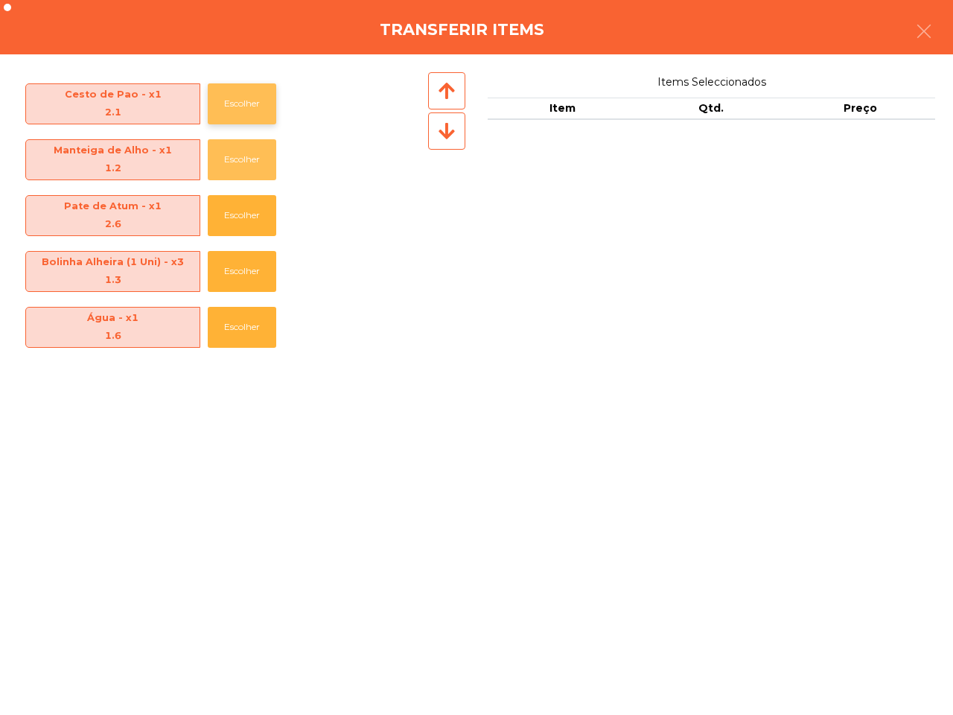
click at [246, 170] on button "Escolher" at bounding box center [242, 159] width 69 height 41
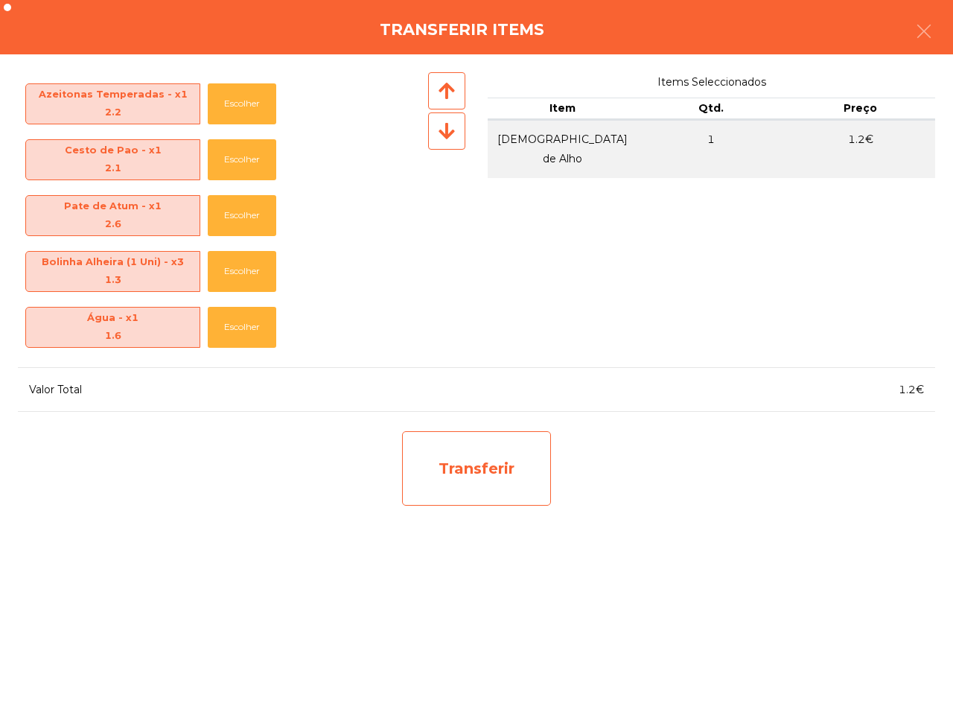
click at [416, 460] on div "Transferir" at bounding box center [476, 468] width 149 height 74
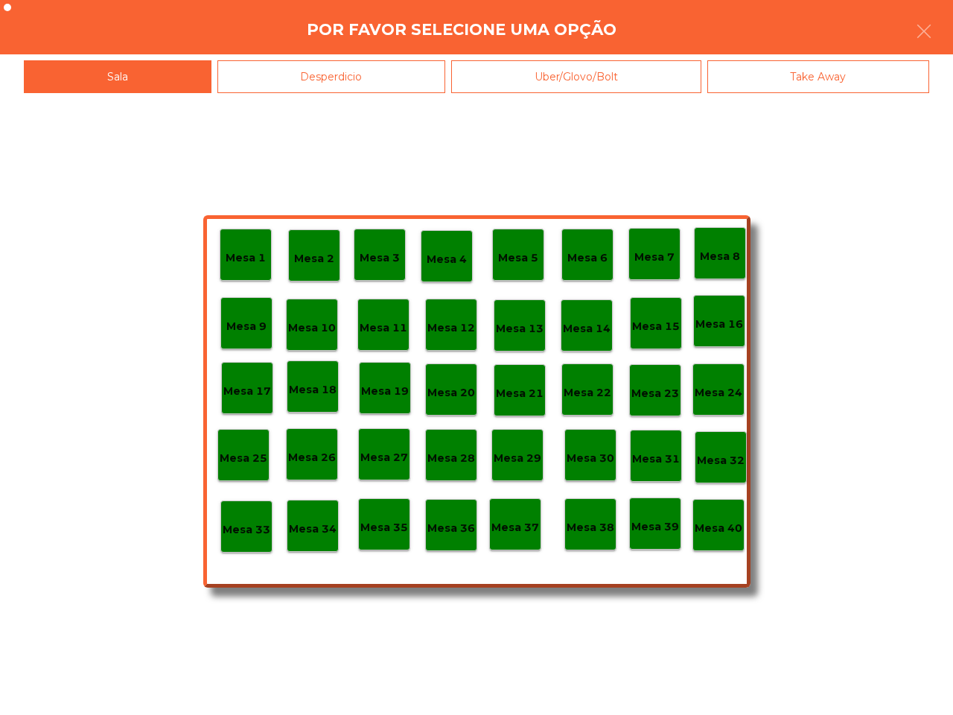
click at [711, 525] on p "Mesa 40" at bounding box center [719, 528] width 48 height 17
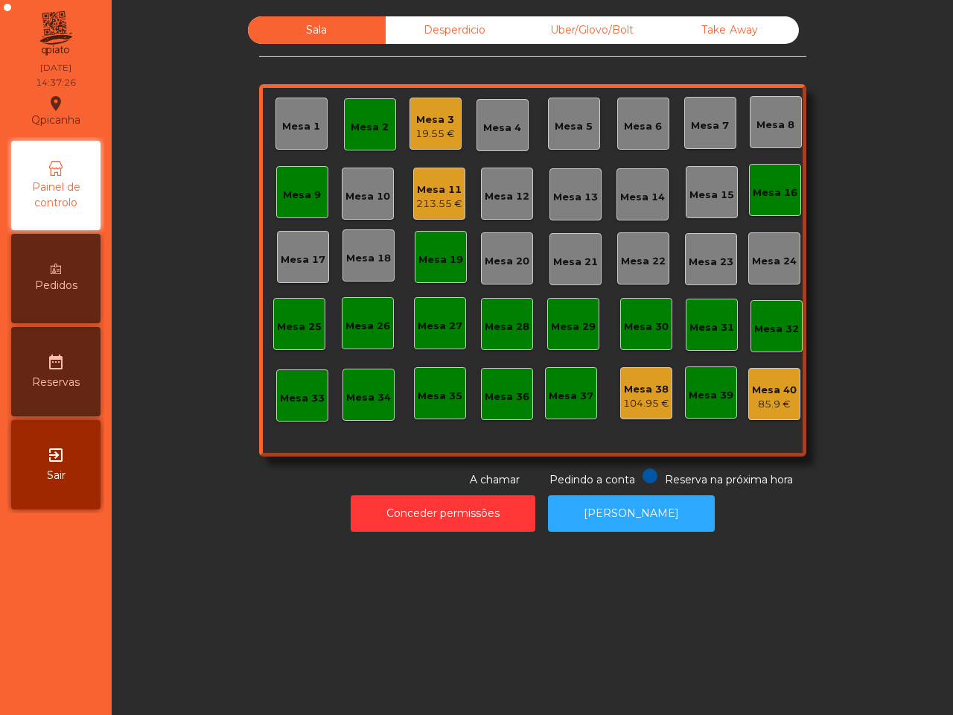
click at [760, 388] on div "Mesa 40" at bounding box center [774, 390] width 45 height 15
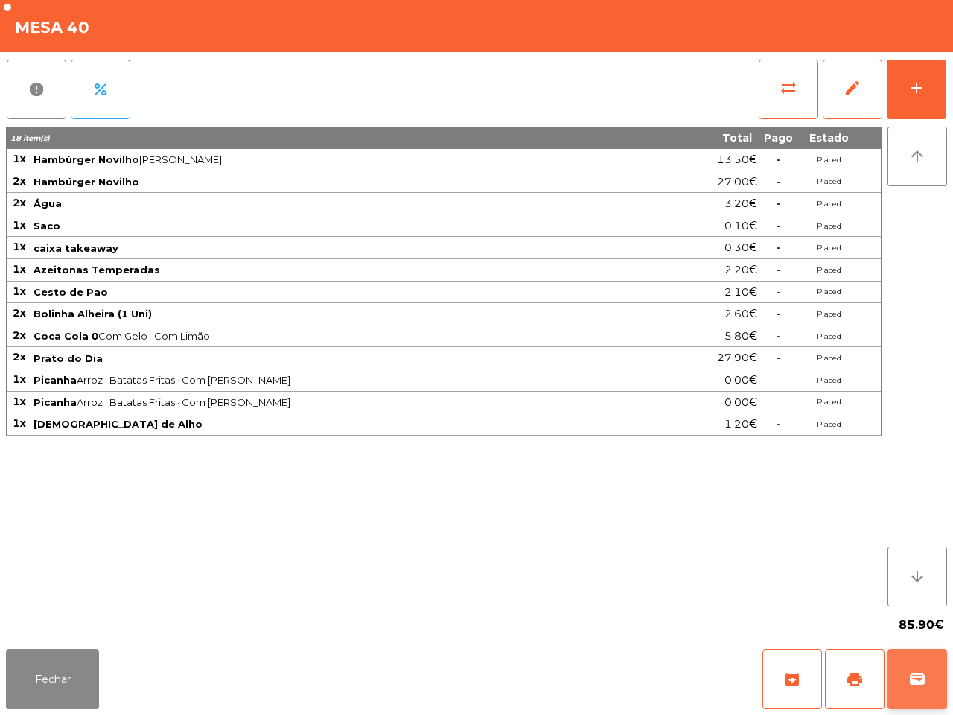
click at [922, 683] on span "wallet" at bounding box center [918, 679] width 18 height 18
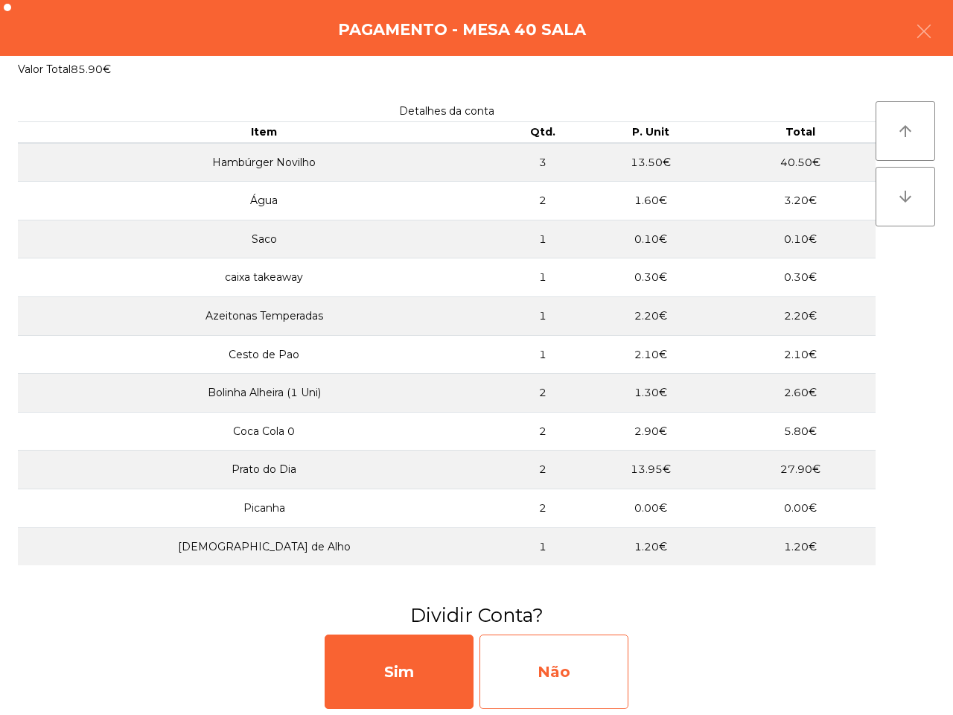
click at [553, 672] on div "Não" at bounding box center [554, 672] width 149 height 74
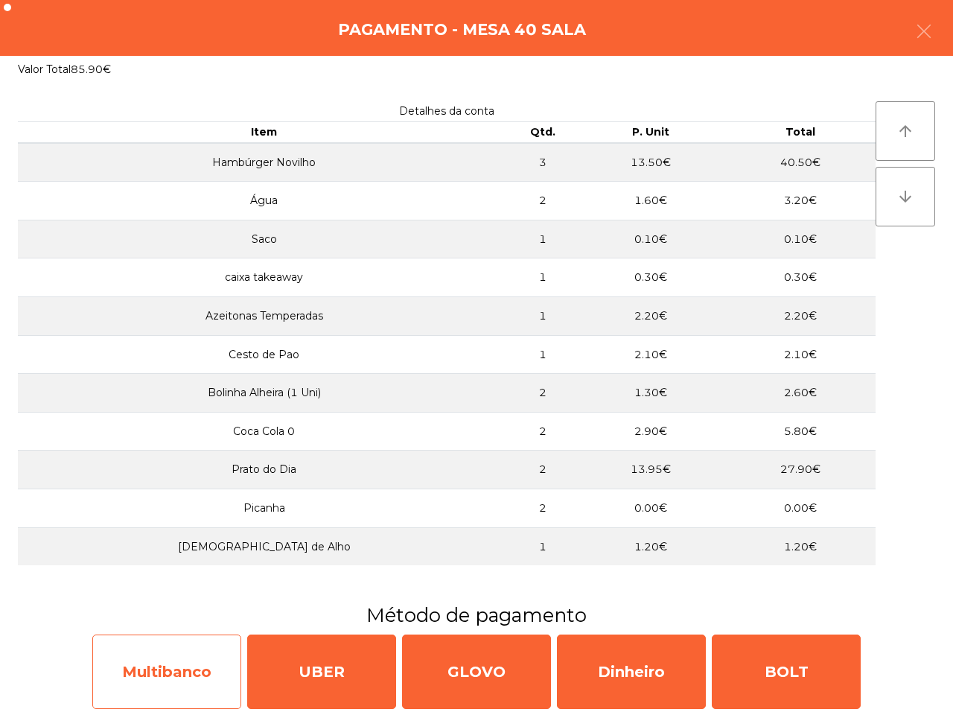
click at [183, 660] on div "Multibanco" at bounding box center [166, 672] width 149 height 74
select select "**"
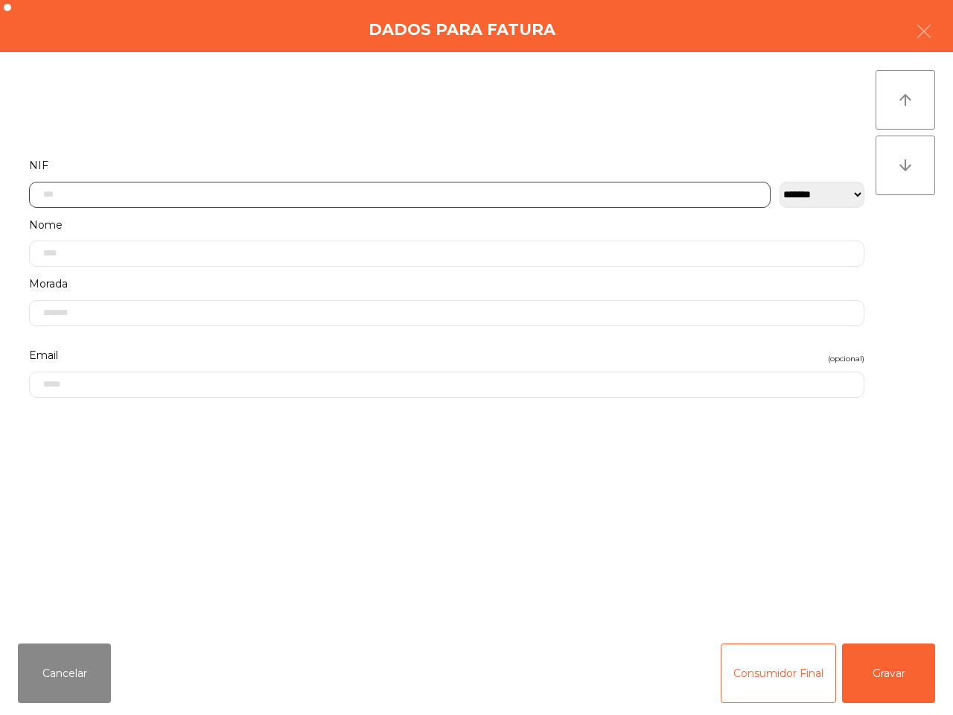
click at [121, 194] on input "text" at bounding box center [400, 195] width 742 height 26
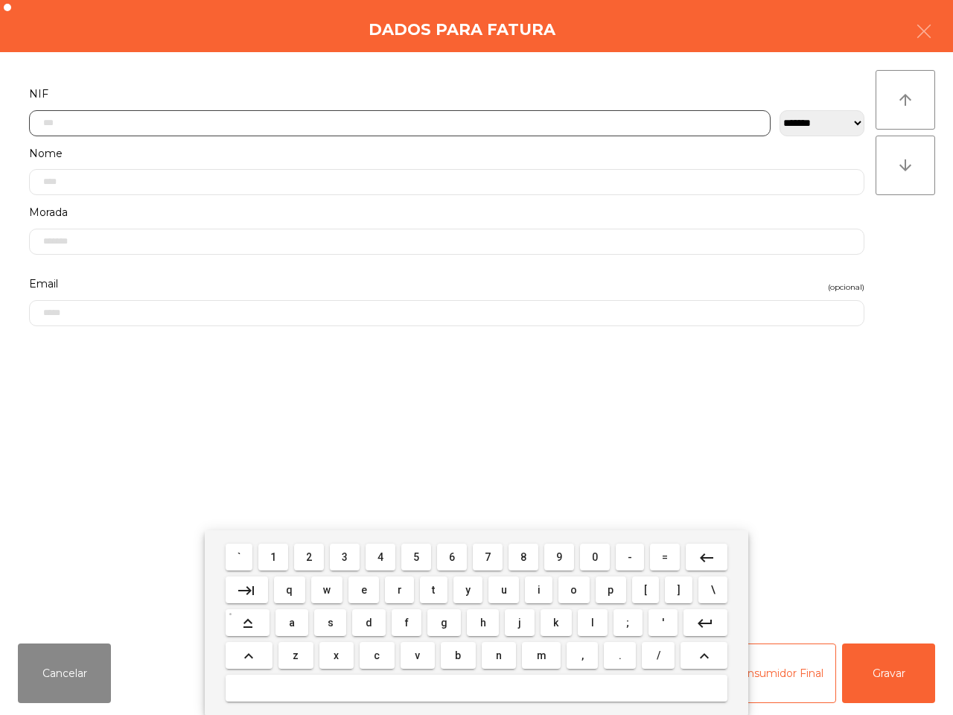
scroll to position [83, 0]
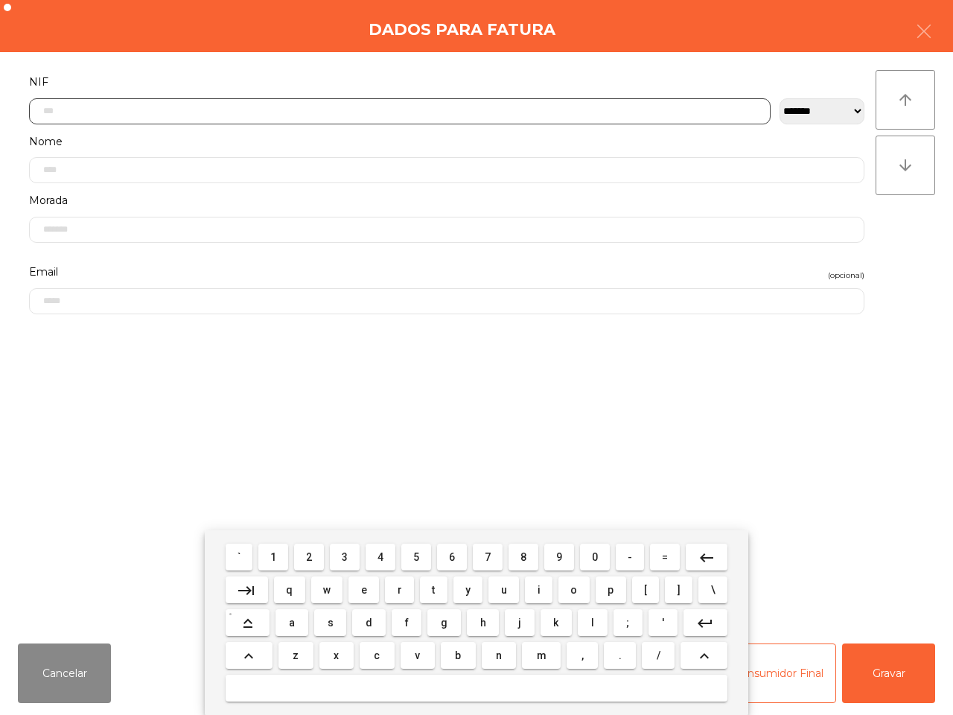
click at [274, 557] on span "1" at bounding box center [273, 557] width 6 height 12
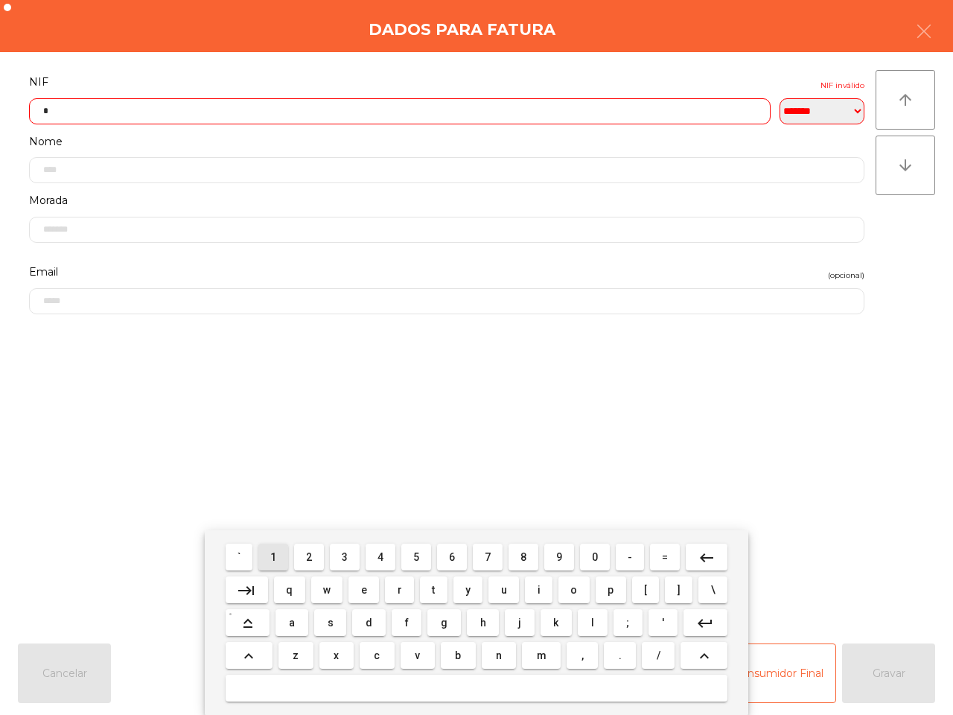
click at [274, 557] on span "1" at bounding box center [273, 557] width 6 height 12
click at [449, 555] on button "6" at bounding box center [452, 557] width 30 height 27
click at [560, 556] on span "9" at bounding box center [559, 557] width 6 height 12
click at [475, 559] on mat-keyboard-key "7" at bounding box center [488, 557] width 36 height 33
click at [483, 559] on button "7" at bounding box center [488, 557] width 30 height 27
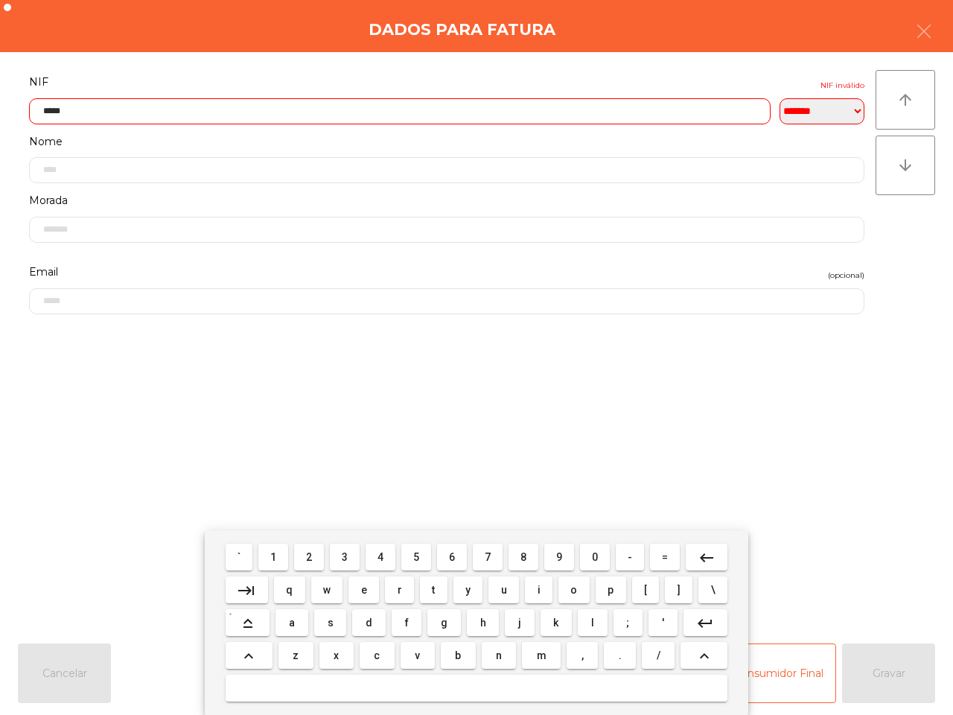
click at [585, 557] on button "0" at bounding box center [595, 557] width 30 height 27
click at [373, 557] on button "4" at bounding box center [381, 557] width 30 height 27
click at [594, 553] on span "0" at bounding box center [595, 557] width 6 height 12
click at [404, 555] on button "5" at bounding box center [416, 557] width 30 height 27
type input "*********"
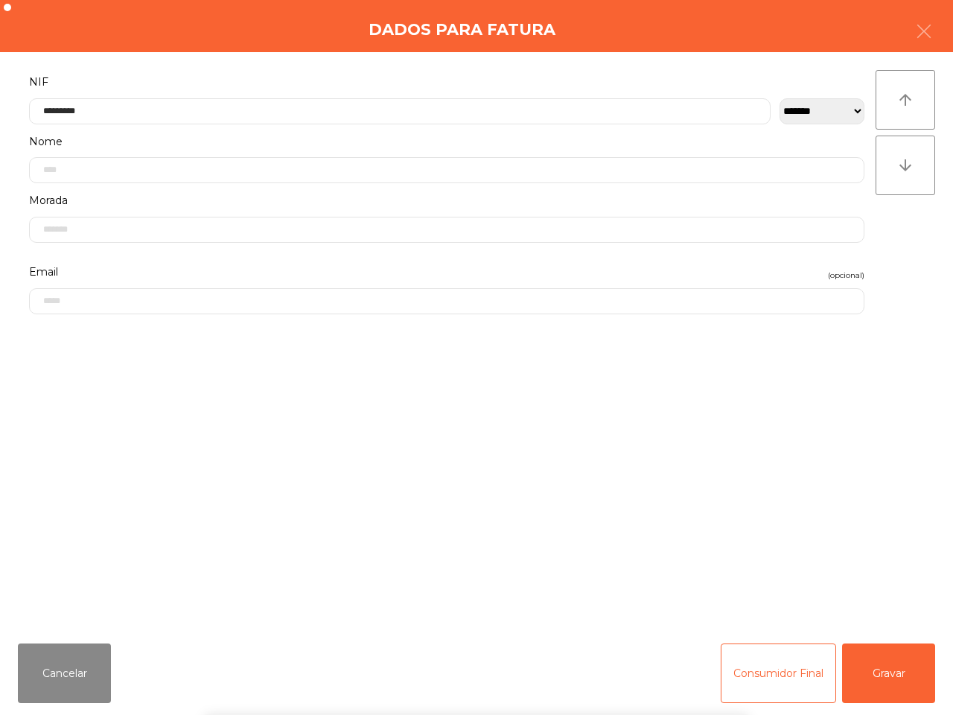
click at [866, 667] on div "` 1 2 3 4 5 6 7 8 9 0 - = keyboard_backspace keyboard_tab q w e r t y u i o p […" at bounding box center [476, 622] width 953 height 185
click at [866, 667] on button "Gravar" at bounding box center [888, 674] width 93 height 60
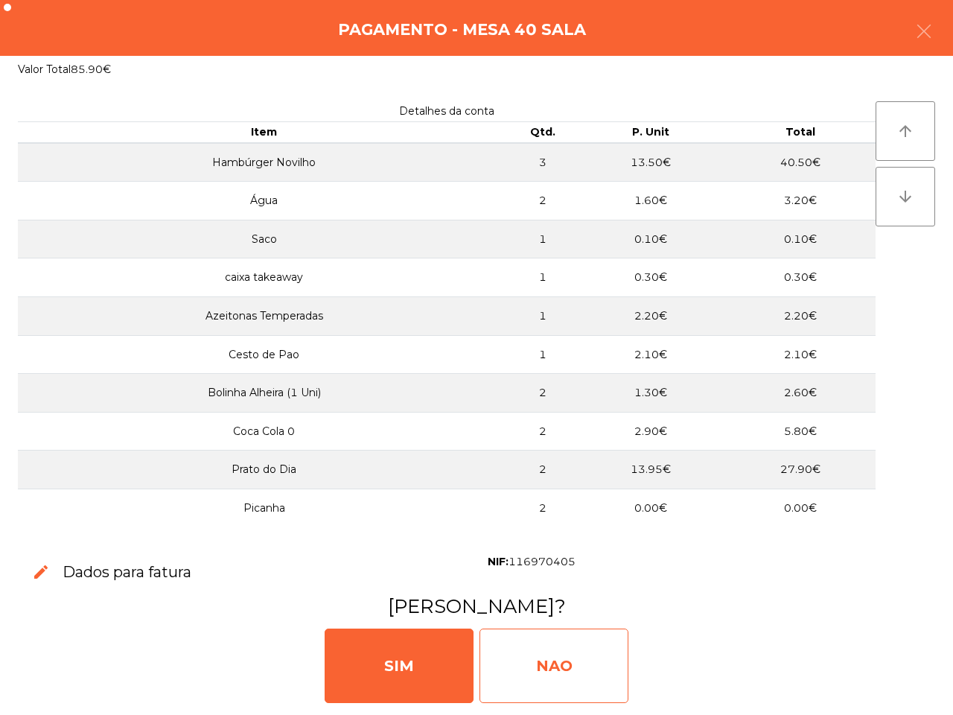
click at [589, 659] on div "NAO" at bounding box center [554, 666] width 149 height 74
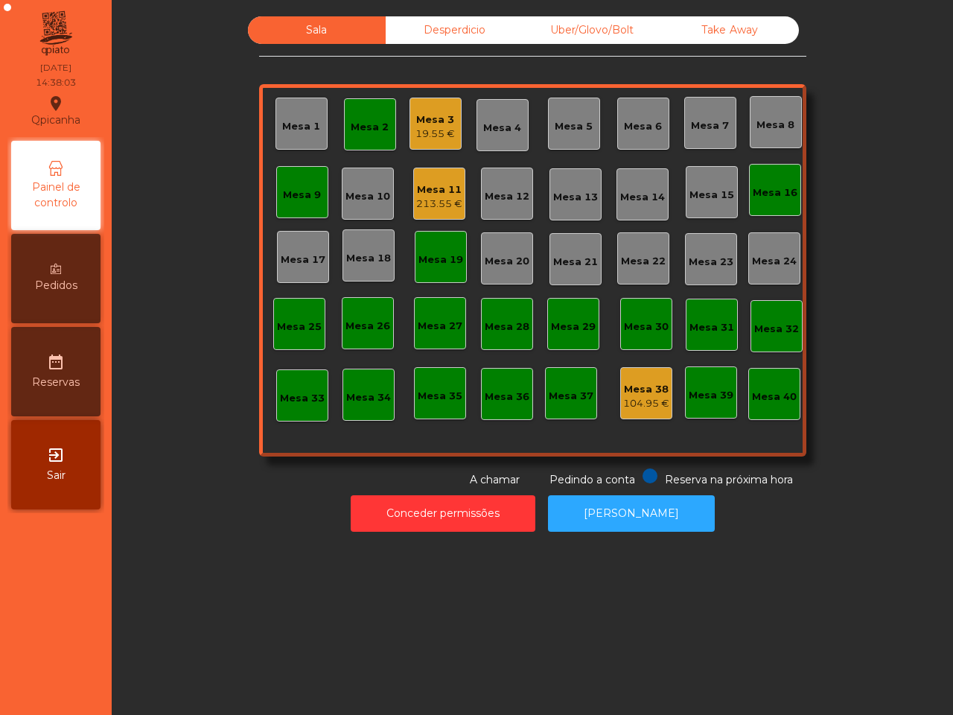
click at [637, 407] on div "104.95 €" at bounding box center [646, 403] width 46 height 15
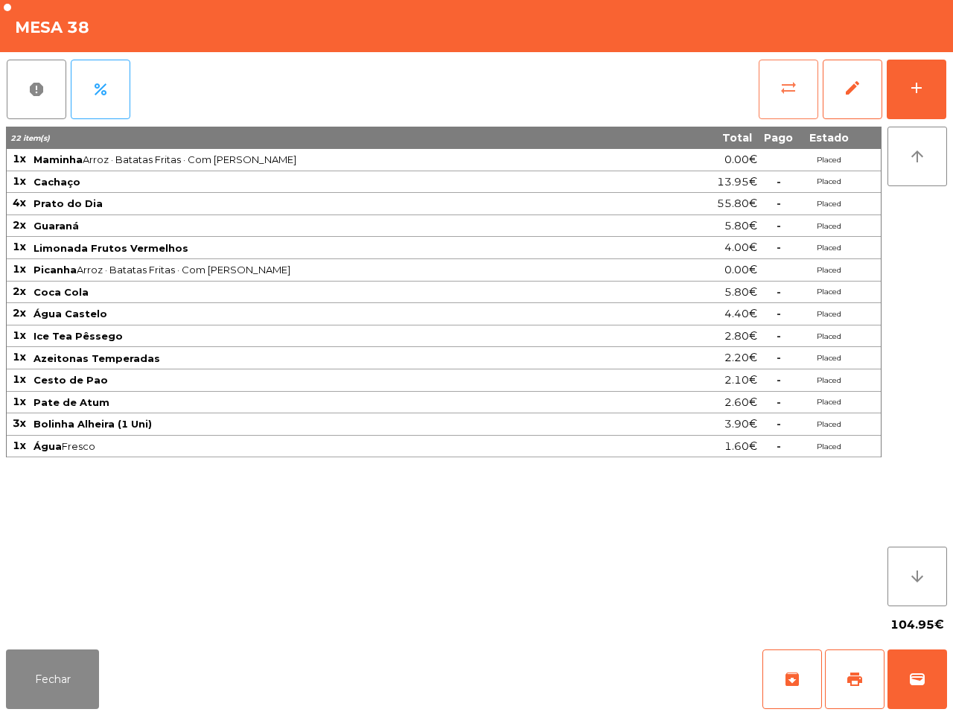
click at [796, 101] on button "sync_alt" at bounding box center [789, 90] width 60 height 60
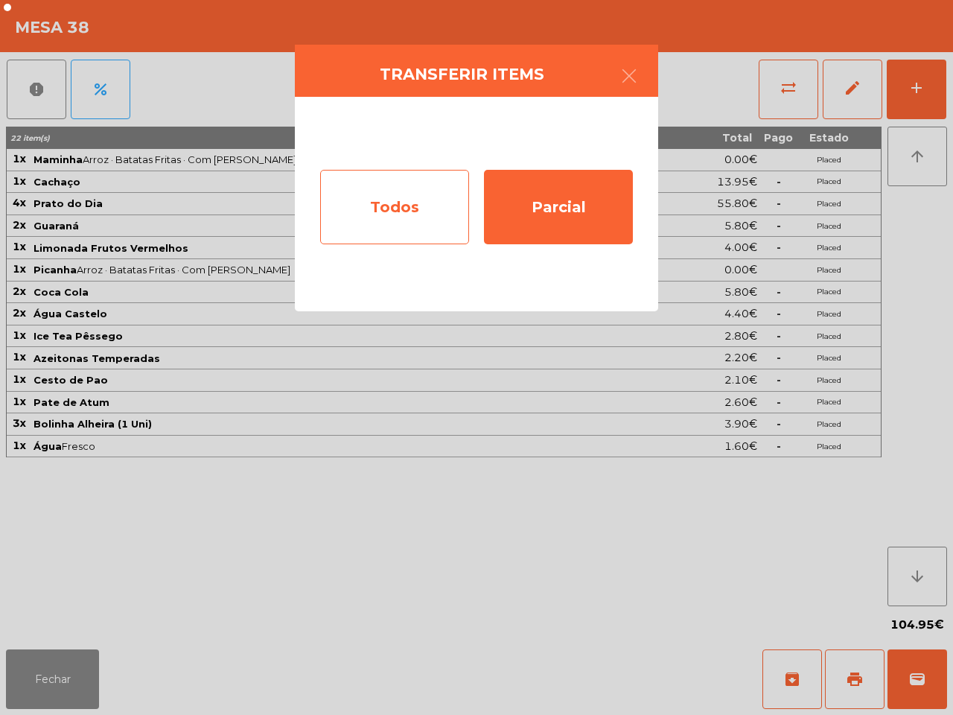
click at [434, 209] on div "Todos" at bounding box center [394, 207] width 149 height 74
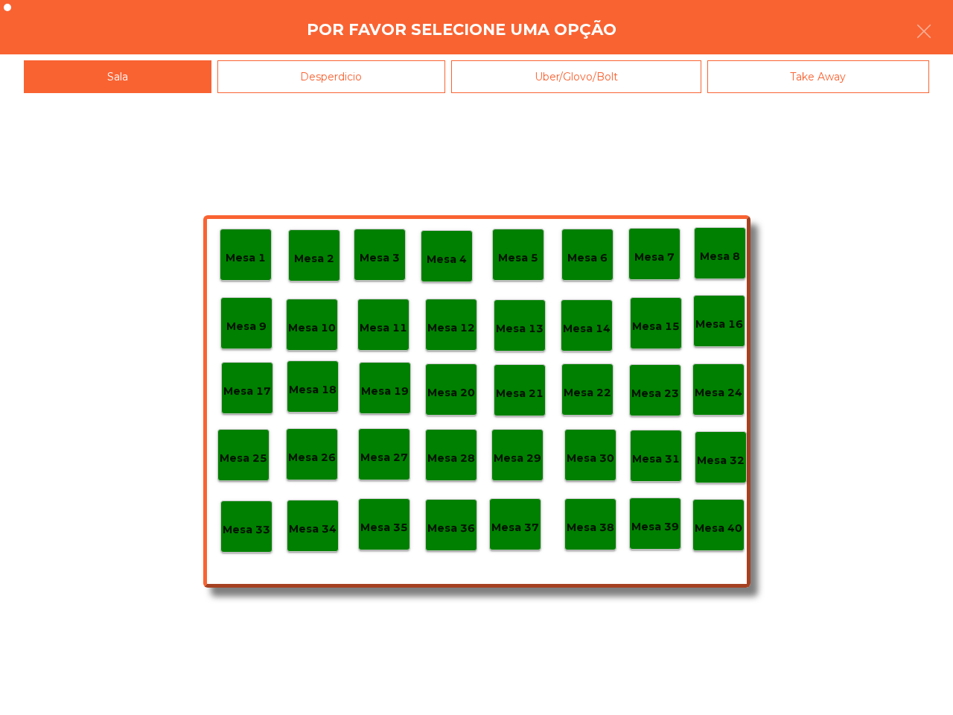
click at [713, 515] on div "Mesa 40" at bounding box center [719, 525] width 48 height 23
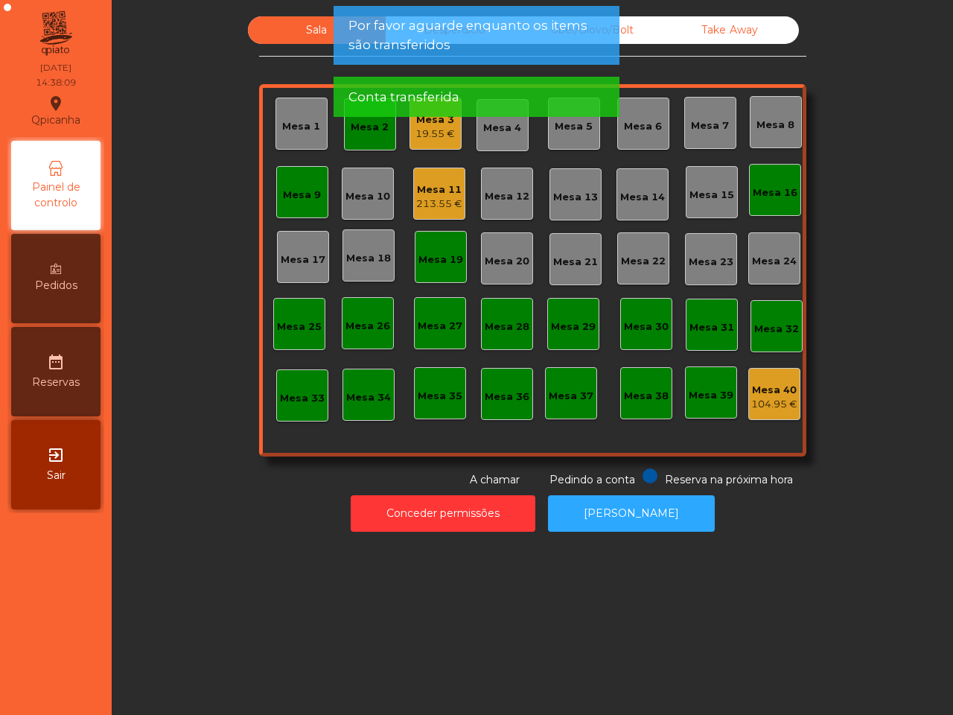
click at [339, 130] on app-root "[GEOGRAPHIC_DATA] location_on [DATE] 14:38:09 Painel de controlo Pedidos date_r…" at bounding box center [476, 357] width 953 height 715
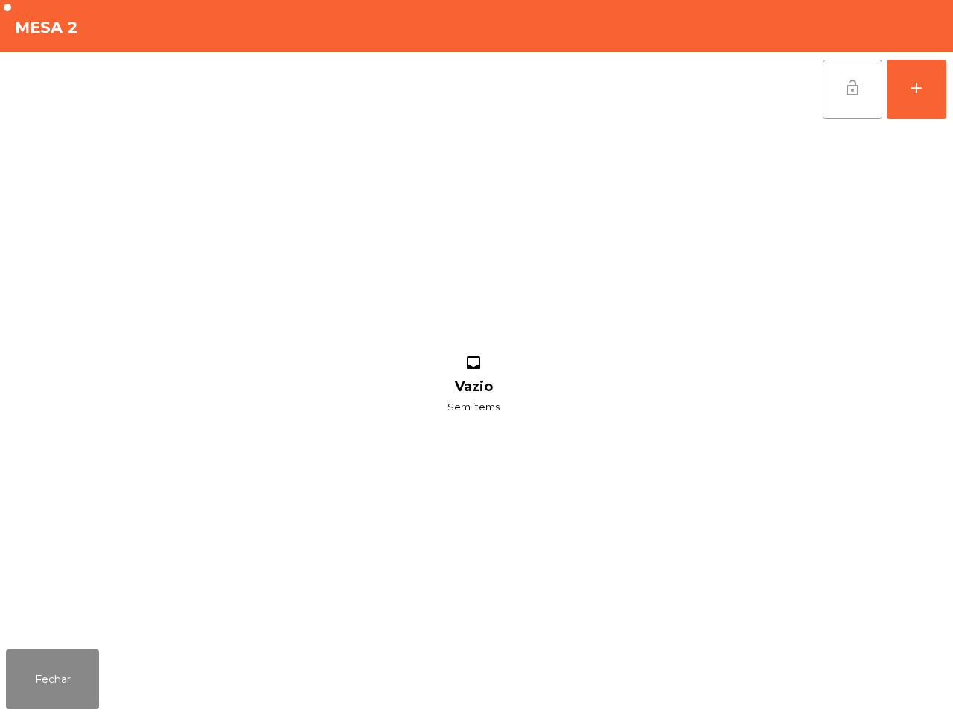
click at [832, 86] on button "lock_open" at bounding box center [853, 90] width 60 height 60
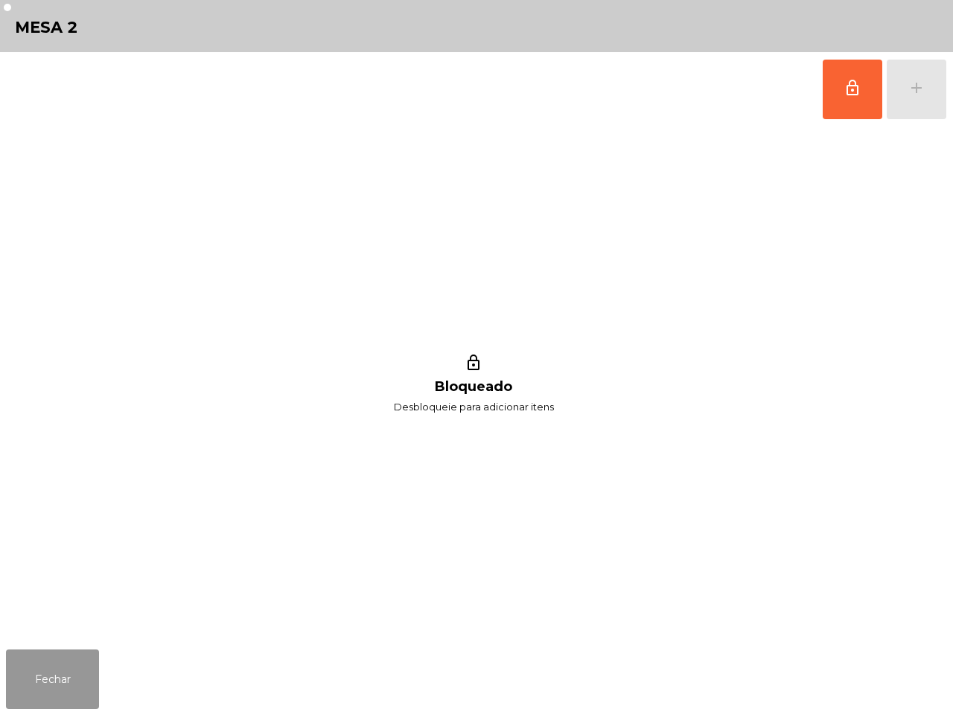
drag, startPoint x: 86, startPoint y: 653, endPoint x: 93, endPoint y: 629, distance: 24.8
click at [89, 652] on button "Fechar" at bounding box center [52, 680] width 93 height 60
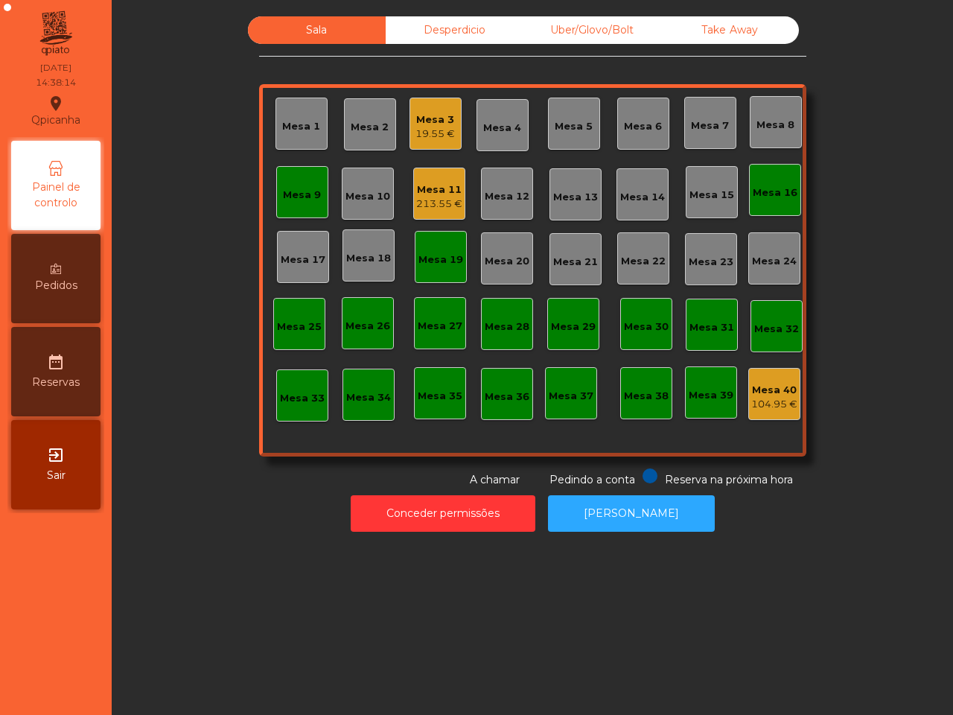
click at [307, 203] on div "Mesa 9" at bounding box center [302, 192] width 52 height 52
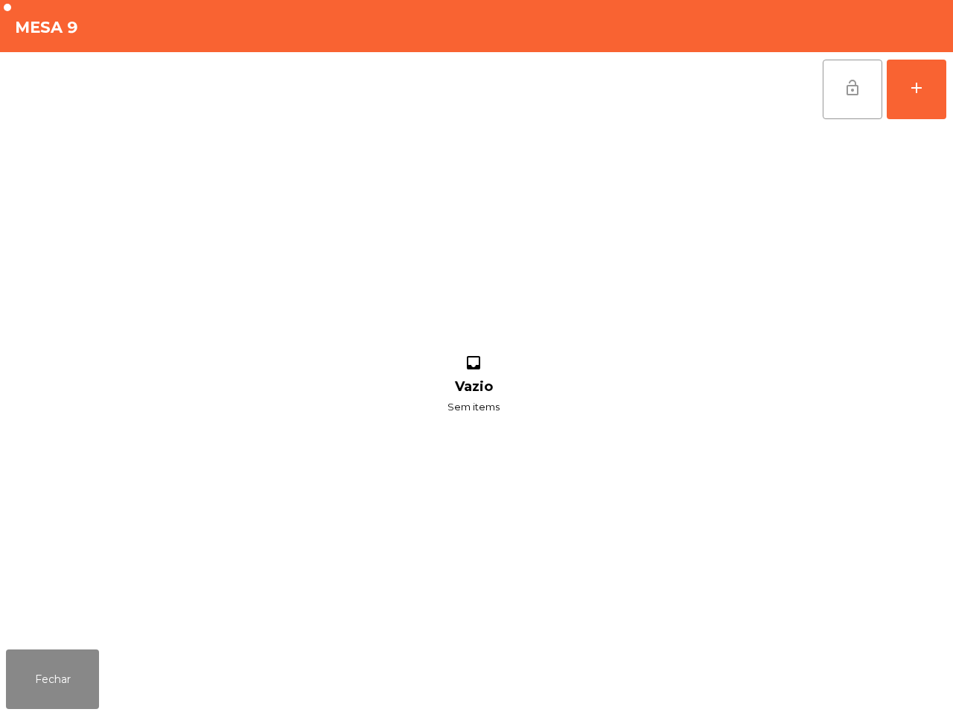
click at [849, 84] on span "lock_open" at bounding box center [853, 88] width 18 height 18
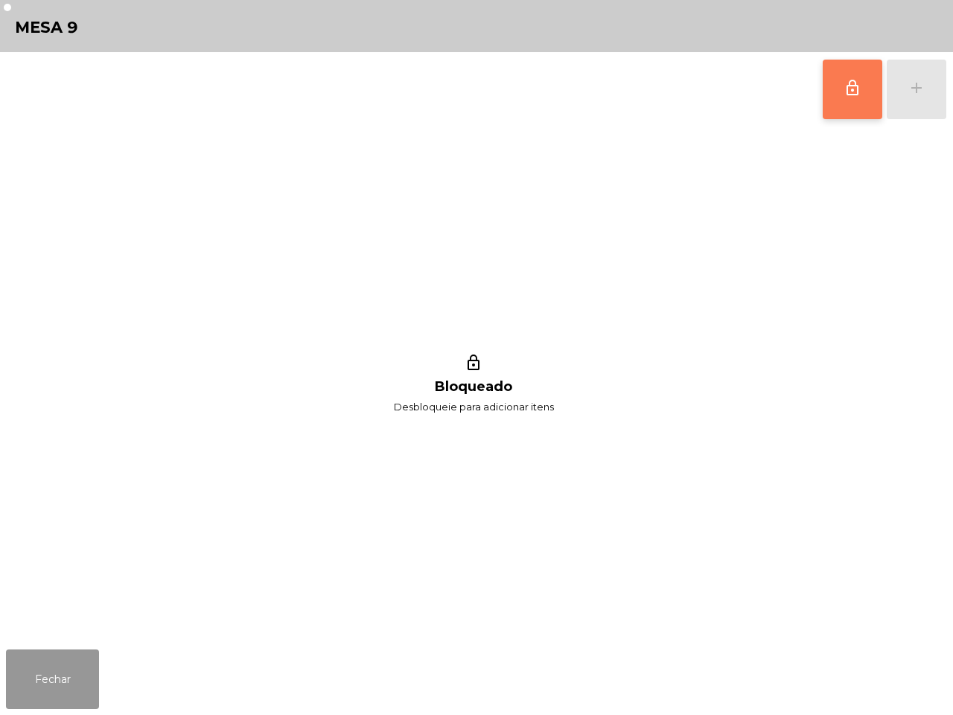
click at [82, 675] on button "Fechar" at bounding box center [52, 680] width 93 height 60
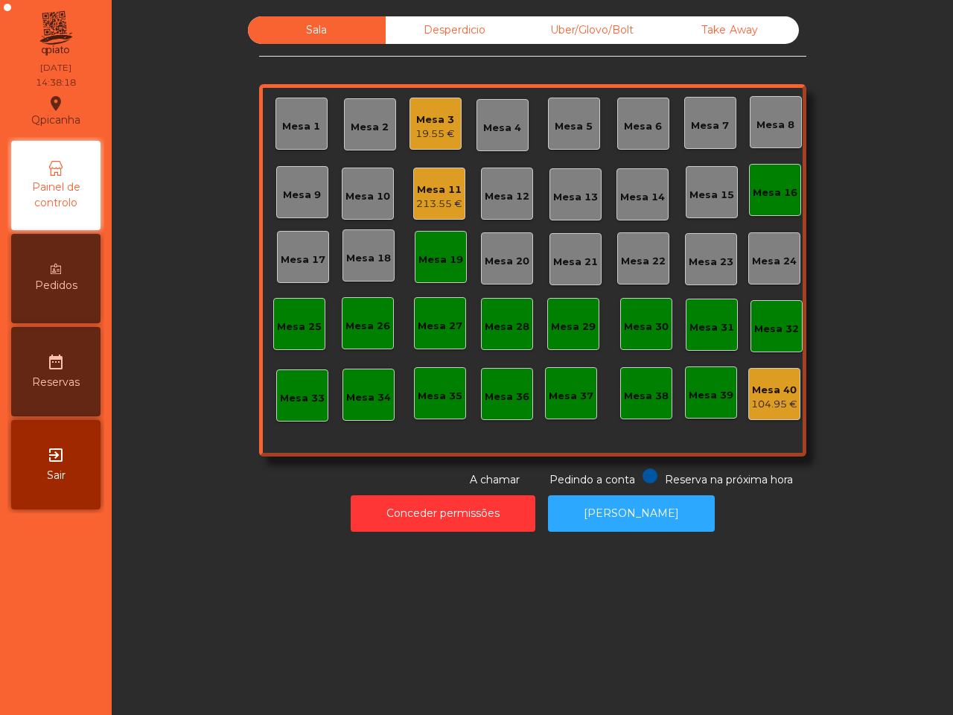
click at [775, 188] on div "Mesa 16" at bounding box center [775, 192] width 45 height 15
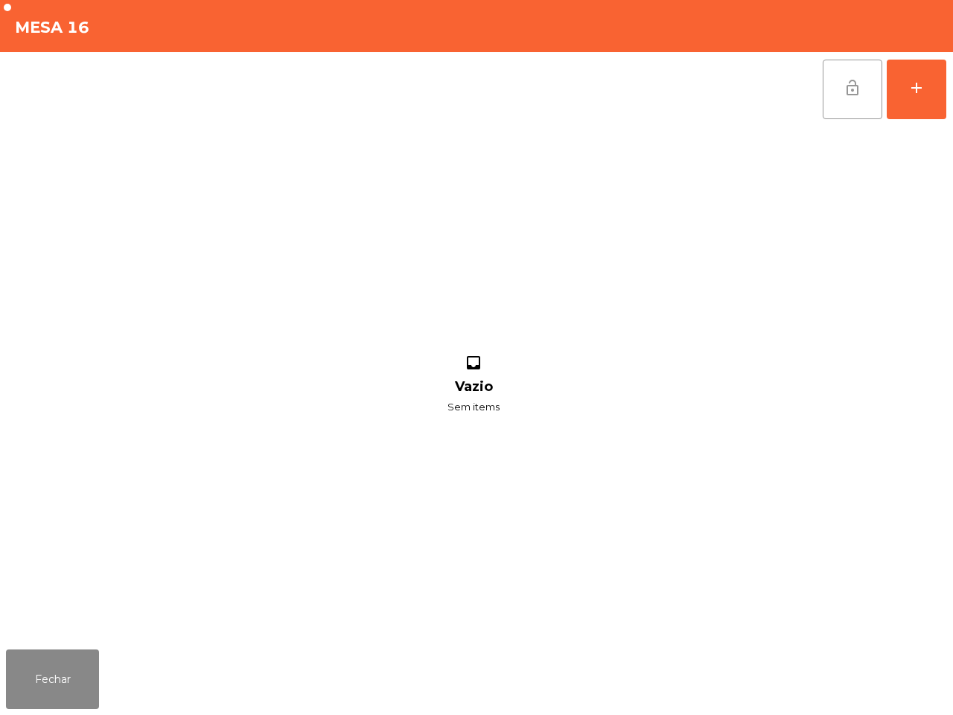
click at [851, 73] on button "lock_open" at bounding box center [853, 90] width 60 height 60
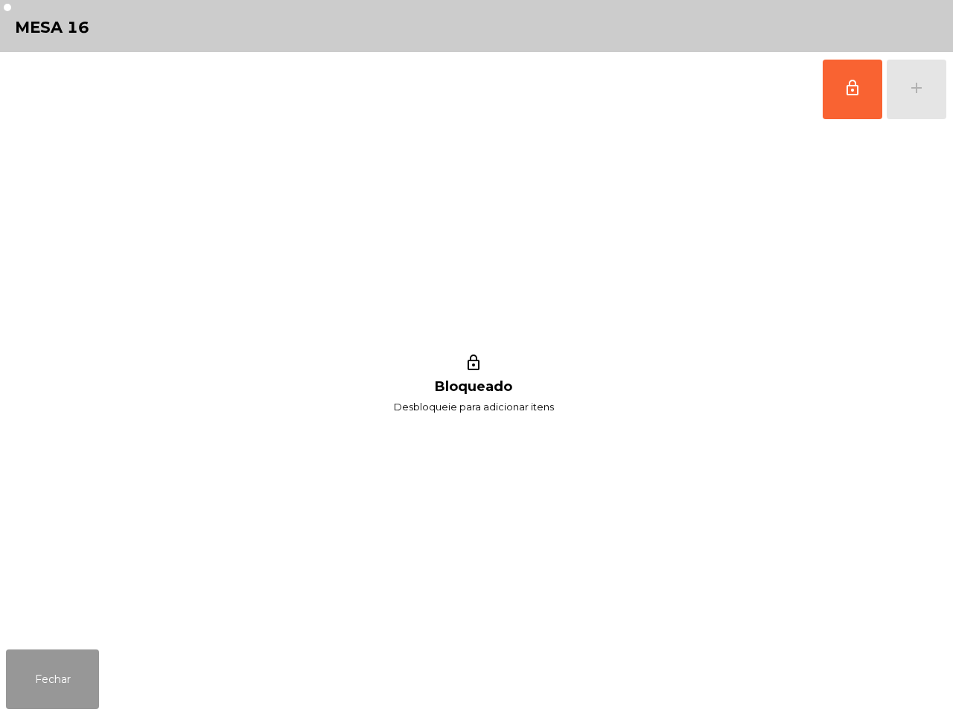
drag, startPoint x: 34, startPoint y: 689, endPoint x: 32, endPoint y: 674, distance: 15.0
click at [34, 685] on button "Fechar" at bounding box center [52, 680] width 93 height 60
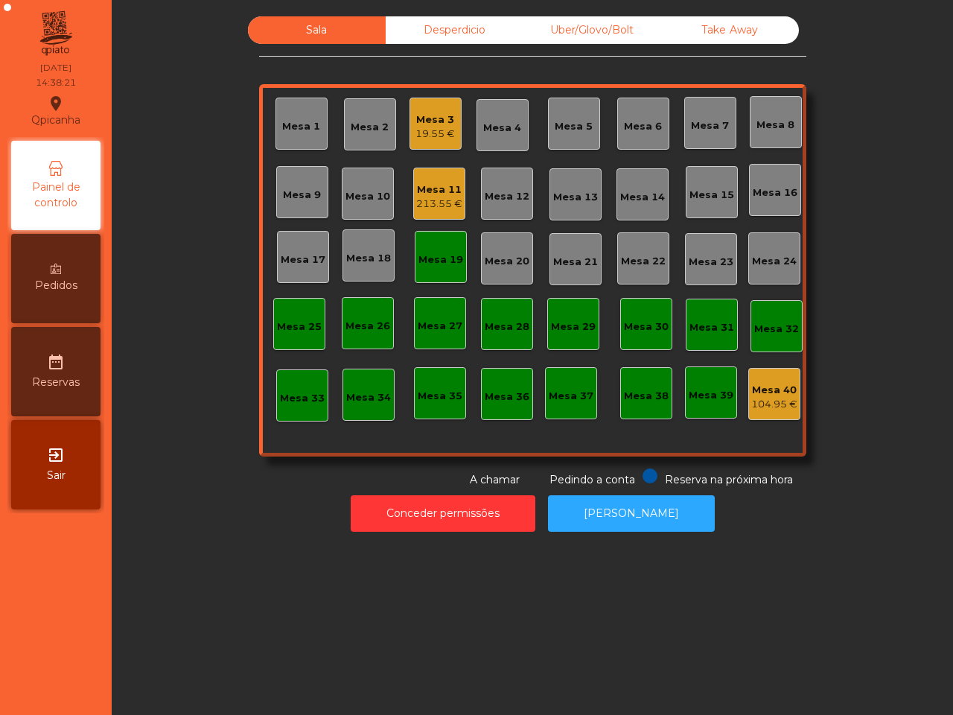
click at [454, 247] on div "Mesa 19" at bounding box center [441, 257] width 45 height 21
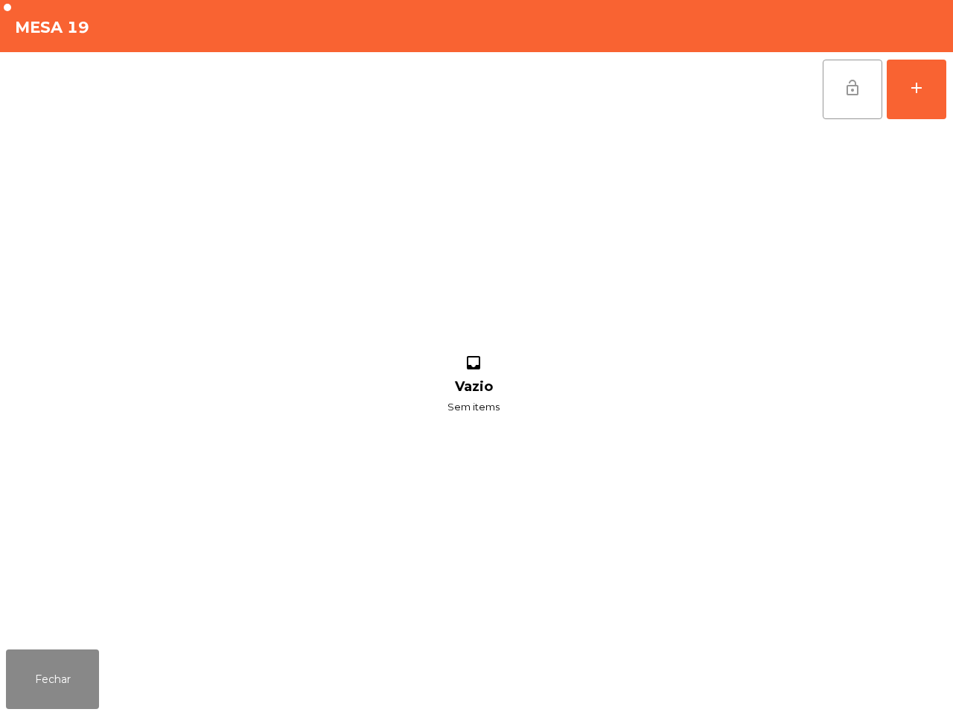
click at [839, 94] on button "lock_open" at bounding box center [853, 90] width 60 height 60
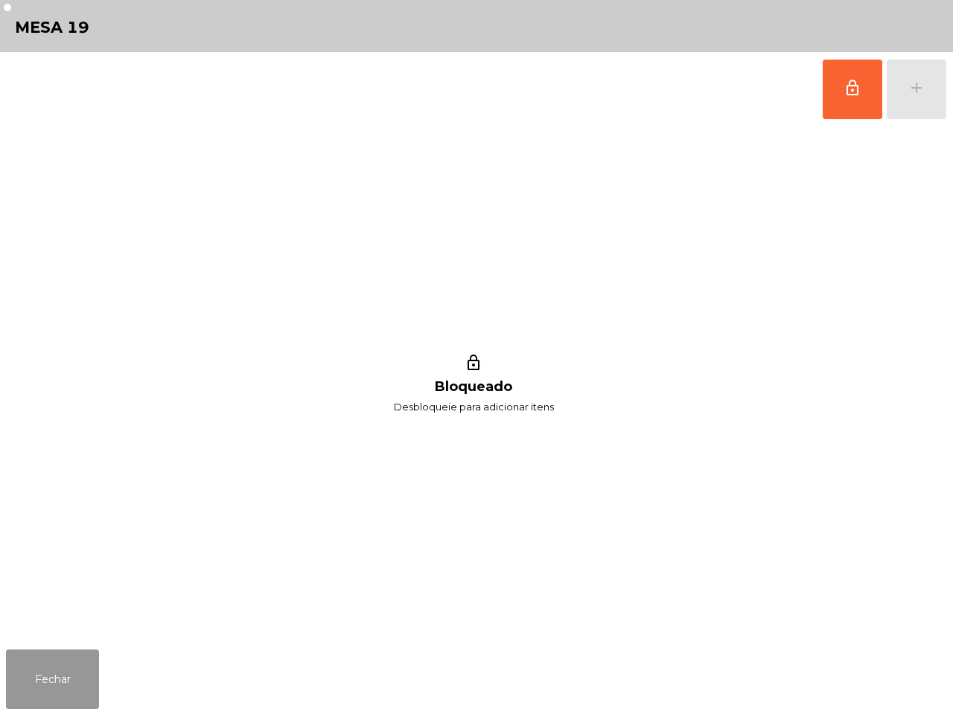
drag, startPoint x: 52, startPoint y: 675, endPoint x: 63, endPoint y: 663, distance: 16.3
click at [54, 673] on button "Fechar" at bounding box center [52, 680] width 93 height 60
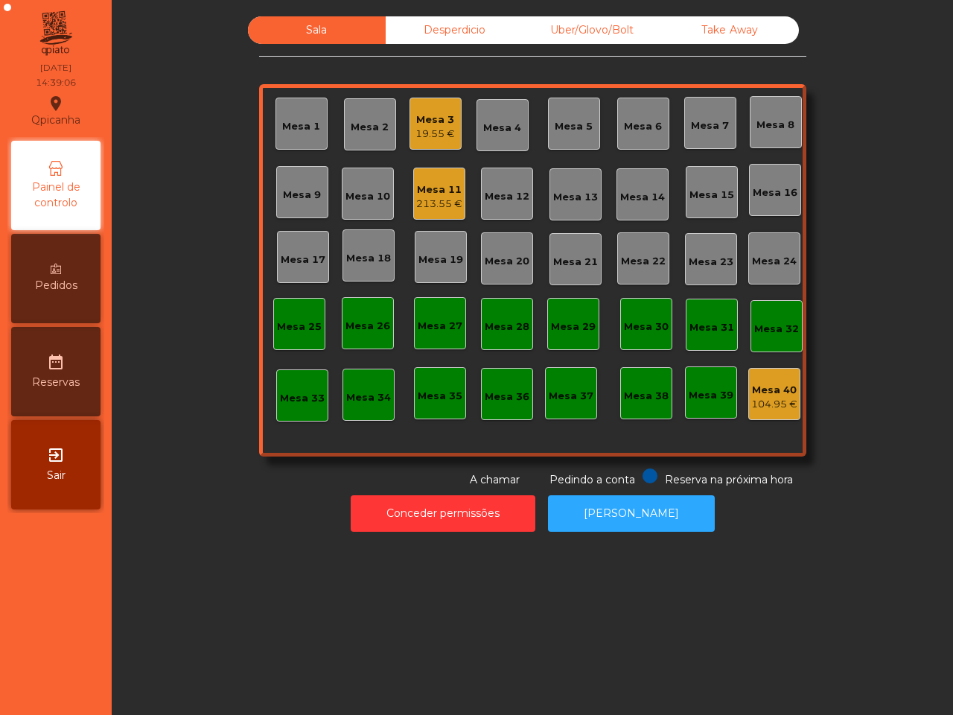
click at [440, 194] on div "Mesa 11" at bounding box center [439, 189] width 46 height 15
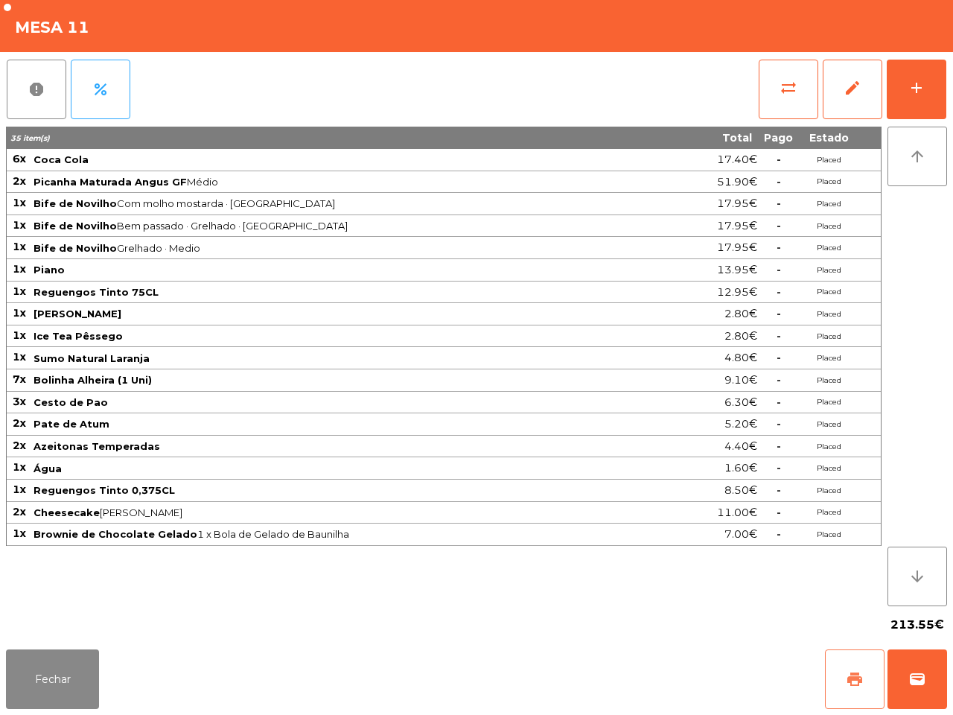
click at [842, 682] on button "print" at bounding box center [855, 680] width 60 height 60
click at [928, 670] on button "wallet" at bounding box center [918, 680] width 60 height 60
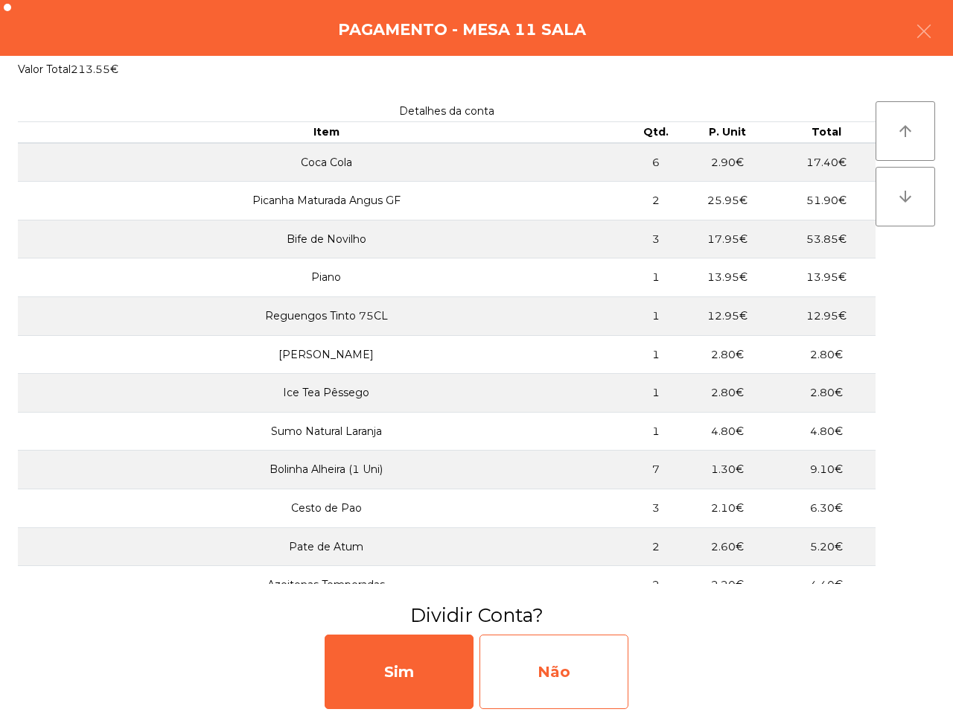
click at [524, 688] on div "Não" at bounding box center [554, 672] width 149 height 74
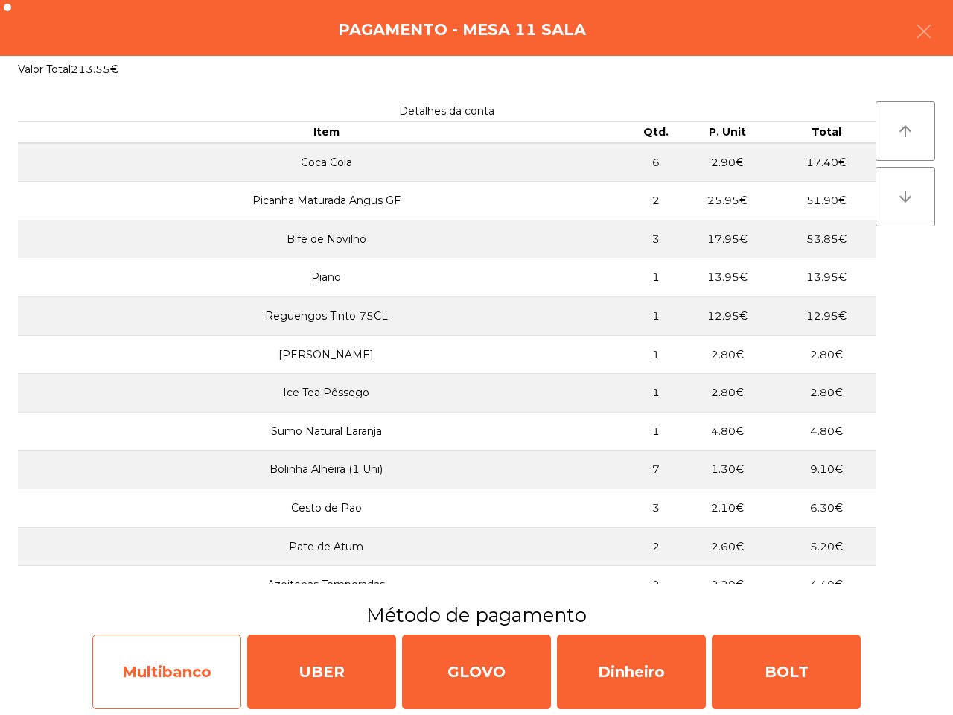
click at [98, 654] on div "Multibanco" at bounding box center [166, 672] width 149 height 74
select select "**"
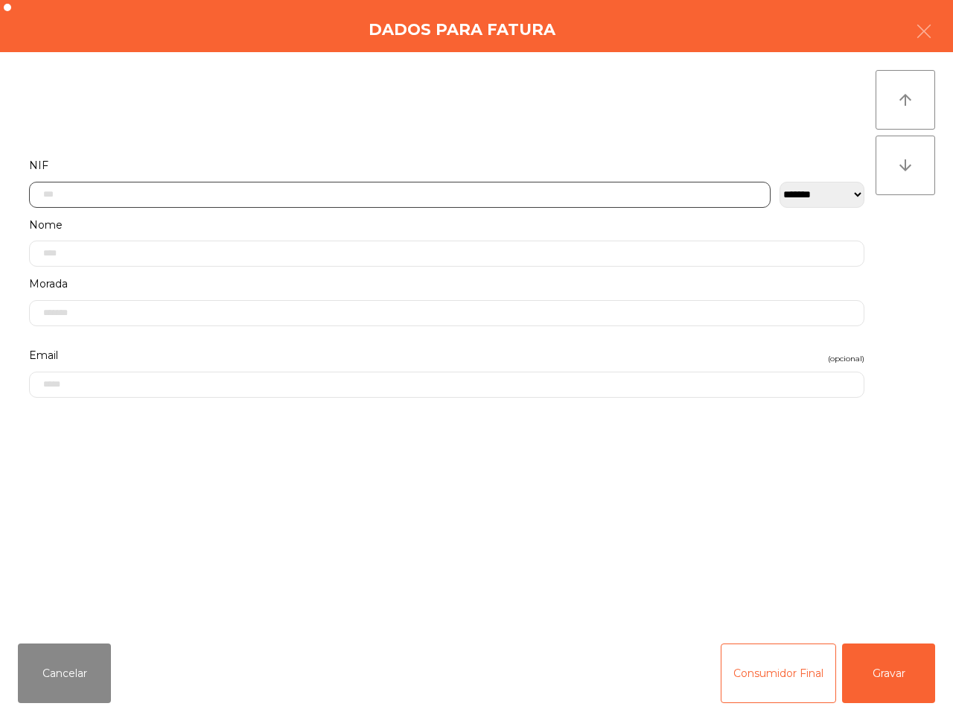
click at [161, 194] on input "text" at bounding box center [400, 195] width 742 height 26
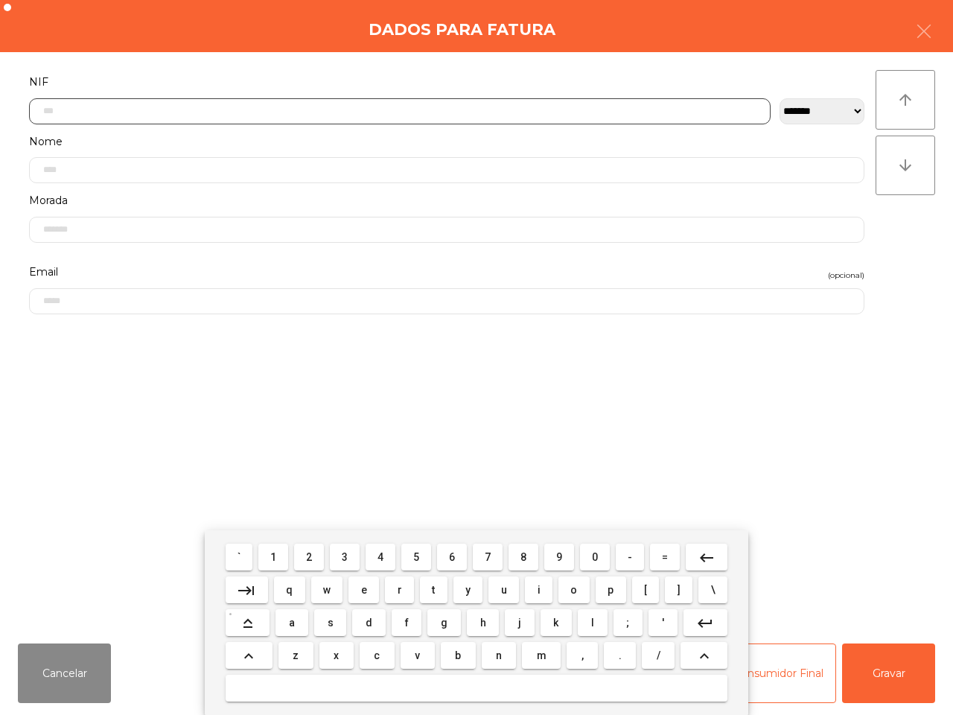
drag, startPoint x: 413, startPoint y: 557, endPoint x: 378, endPoint y: 556, distance: 35.0
click at [414, 557] on span "5" at bounding box center [416, 557] width 6 height 12
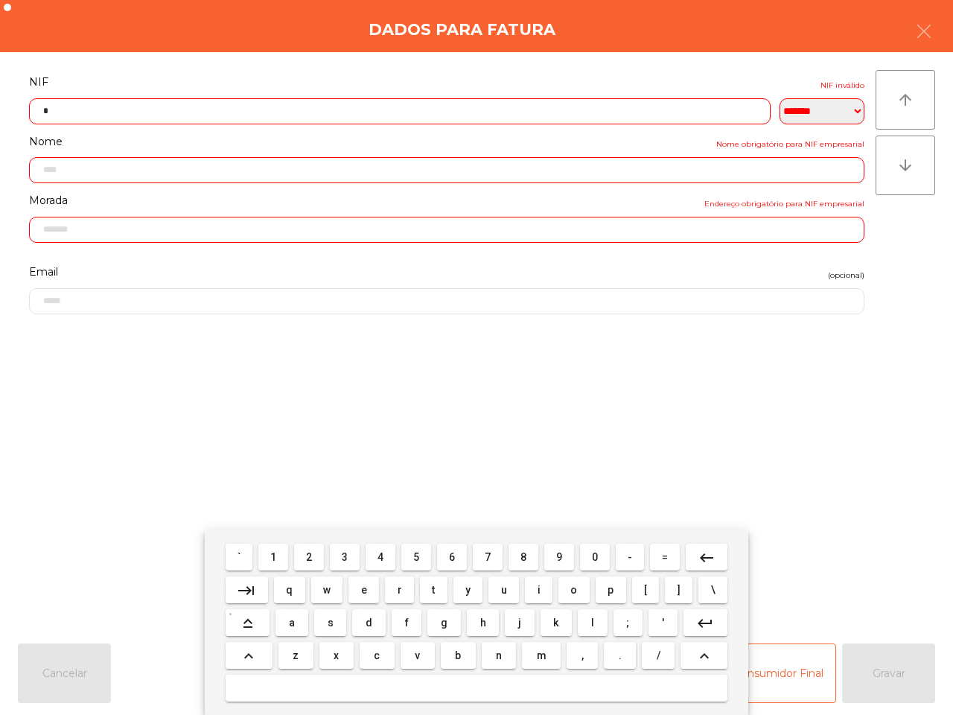
drag, startPoint x: 273, startPoint y: 557, endPoint x: 284, endPoint y: 555, distance: 10.7
click at [279, 559] on button "1" at bounding box center [273, 557] width 30 height 27
click at [348, 555] on span "3" at bounding box center [345, 557] width 6 height 12
click at [346, 556] on button "3" at bounding box center [345, 557] width 30 height 27
drag, startPoint x: 565, startPoint y: 555, endPoint x: 457, endPoint y: 561, distance: 108.2
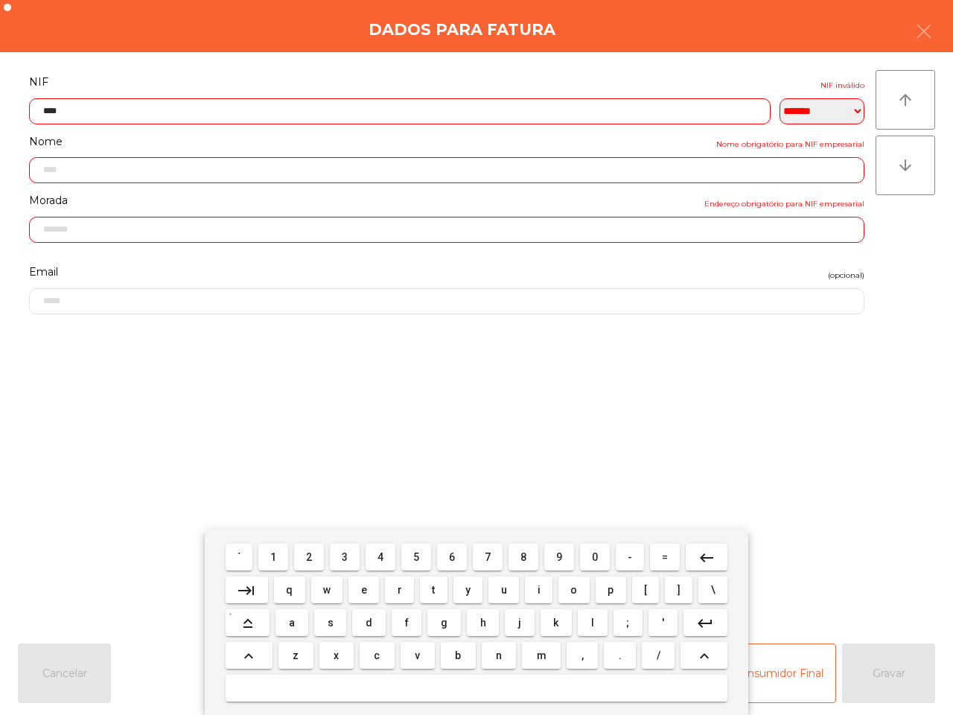
click at [564, 555] on button "9" at bounding box center [560, 557] width 30 height 27
click at [376, 553] on button "4" at bounding box center [381, 557] width 30 height 27
click at [329, 556] on mat-keyboard-key "3" at bounding box center [345, 557] width 36 height 33
click at [337, 553] on button "3" at bounding box center [345, 557] width 30 height 27
click at [454, 556] on span "6" at bounding box center [452, 557] width 6 height 12
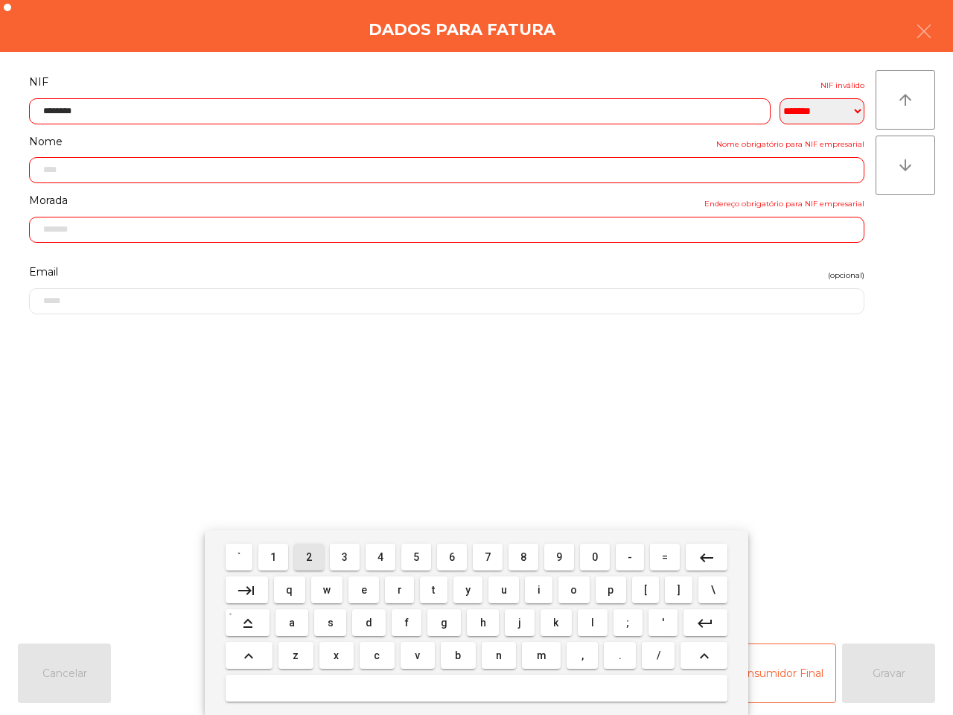
click at [306, 556] on button "2" at bounding box center [309, 557] width 30 height 27
type input "*********"
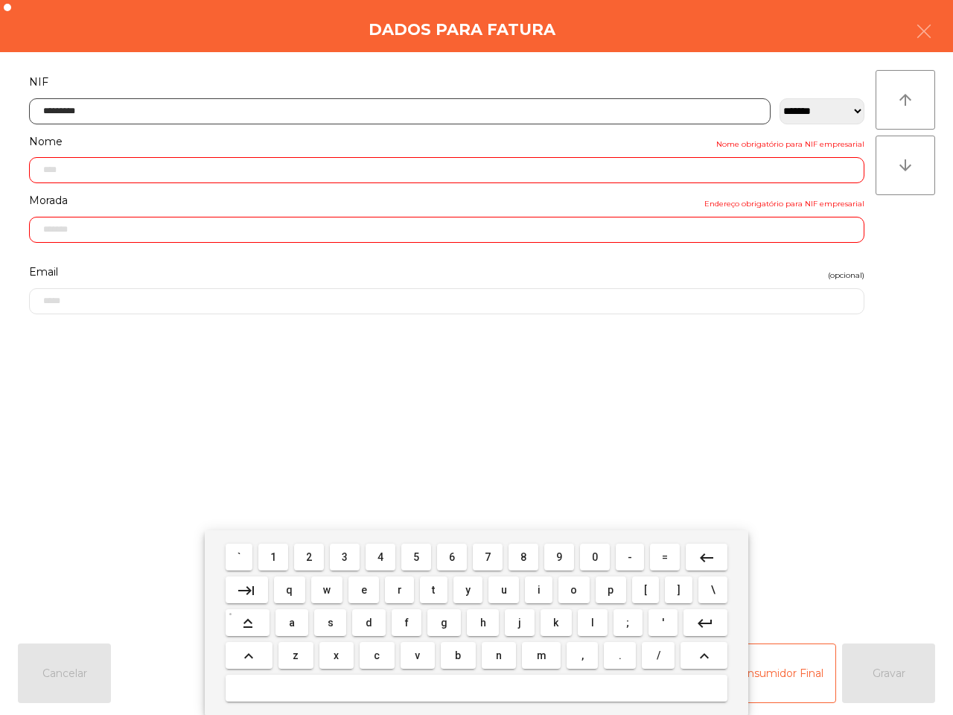
type input "**********"
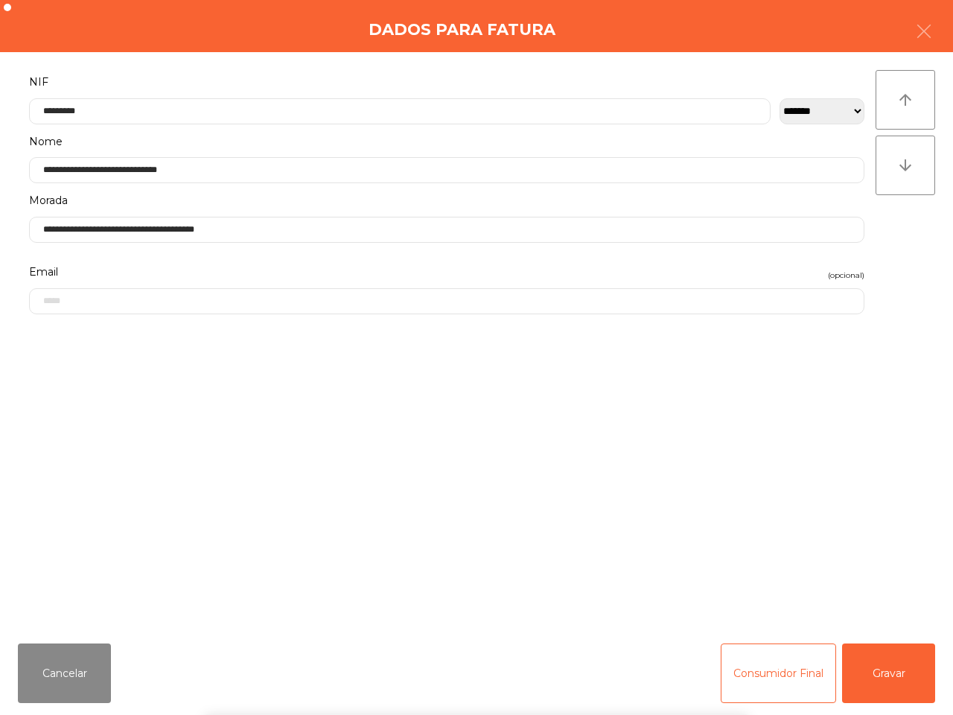
click at [889, 676] on div "` 1 2 3 4 5 6 7 8 9 0 - = keyboard_backspace keyboard_tab q w e r t y u i o p […" at bounding box center [476, 622] width 953 height 185
click at [889, 676] on button "Gravar" at bounding box center [888, 674] width 93 height 60
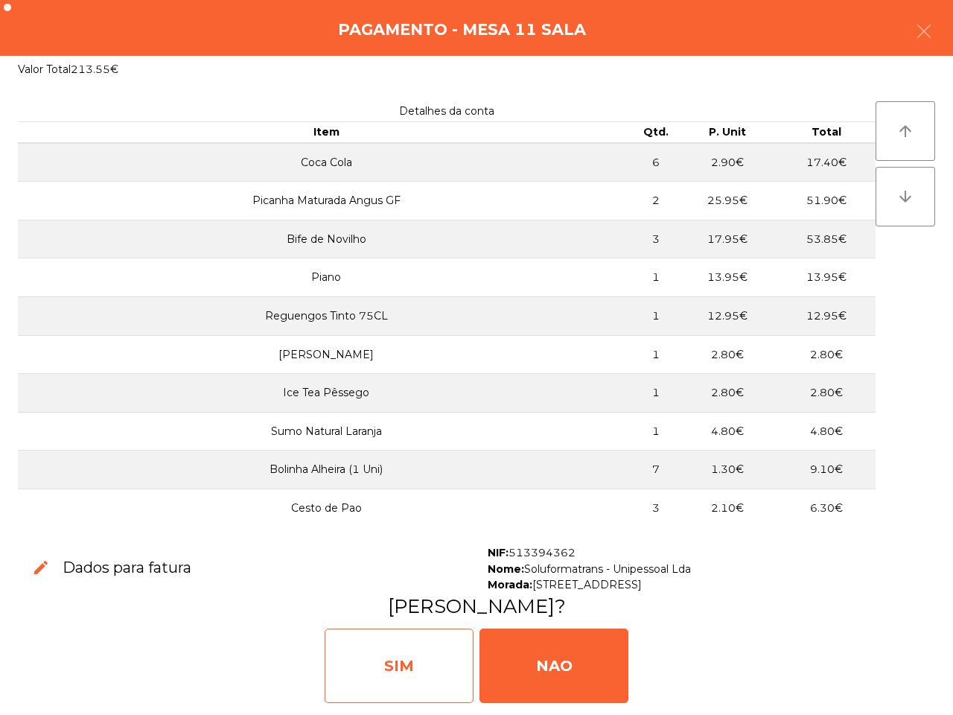
click at [437, 661] on div "SIM" at bounding box center [399, 666] width 149 height 74
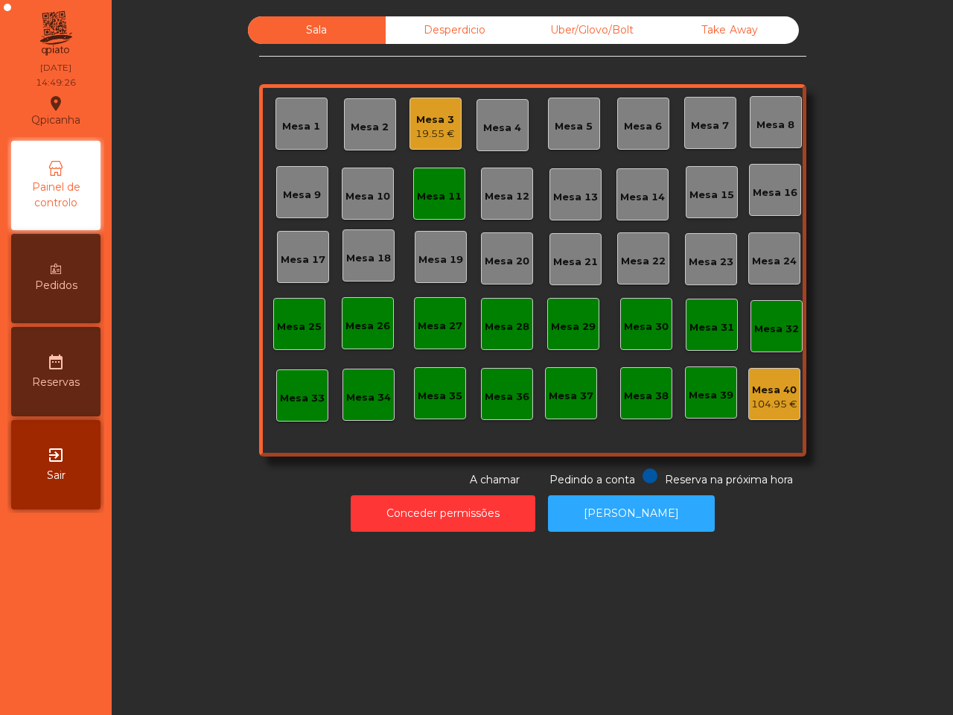
drag, startPoint x: 445, startPoint y: 658, endPoint x: 527, endPoint y: 370, distance: 299.0
click at [448, 658] on div "Sala Desperdicio Uber/Glovo/Bolt Take Away Mesa 1 Mesa 2 Mesa 3 19.55 € Mesa 4 …" at bounding box center [533, 357] width 842 height 715
click at [436, 107] on div "Mesa 3 19.55 €" at bounding box center [435, 124] width 39 height 35
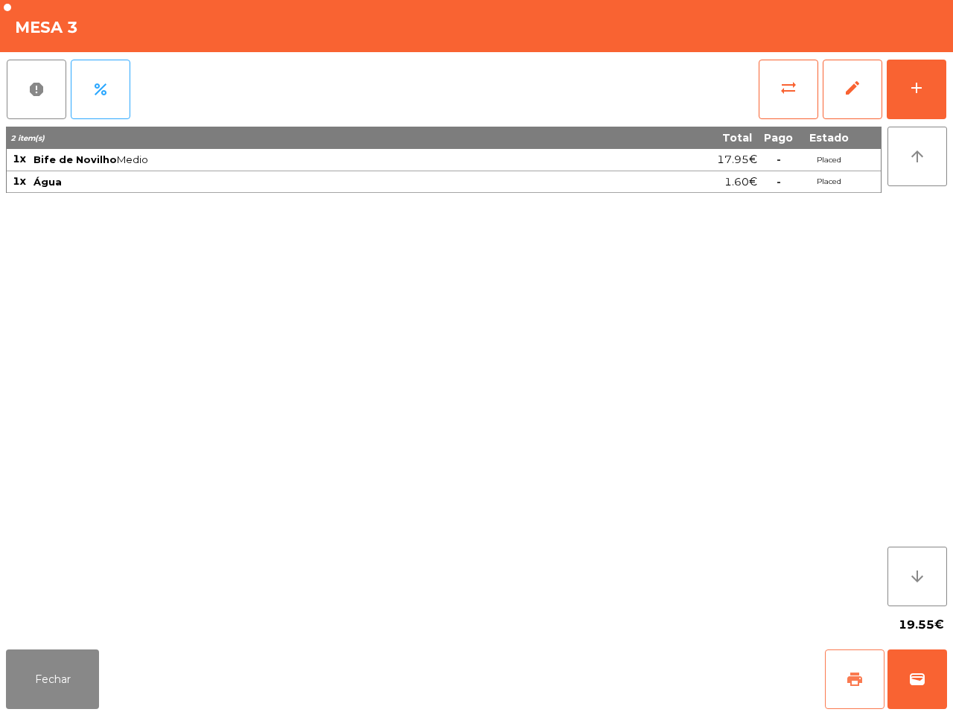
click at [854, 671] on button "print" at bounding box center [855, 680] width 60 height 60
